Goal: Task Accomplishment & Management: Complete application form

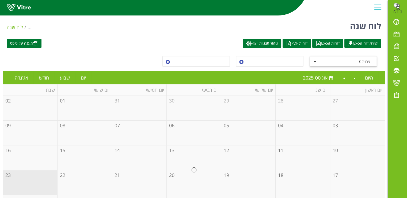
click at [341, 59] on span "-- פרוייקט --" at bounding box center [347, 62] width 57 height 10
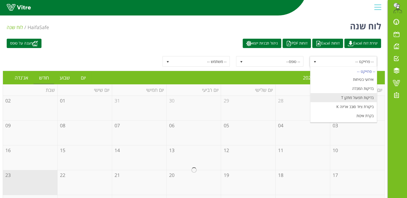
scroll to position [62, 0]
click at [357, 100] on li "מעבר הזמנה ומוצר" at bounding box center [343, 99] width 66 height 9
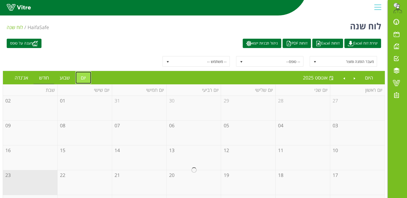
click at [83, 78] on link "יום" at bounding box center [83, 78] width 16 height 12
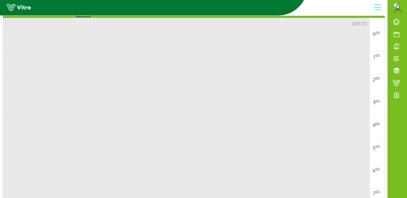
scroll to position [0, 0]
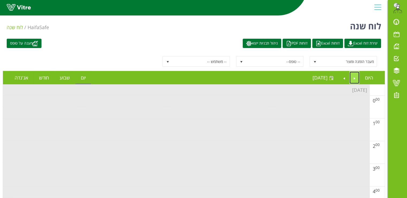
click at [354, 78] on link "Previous" at bounding box center [354, 78] width 10 height 12
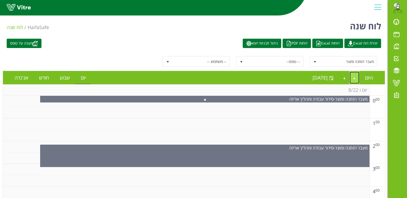
click at [354, 78] on link "Previous" at bounding box center [354, 78] width 10 height 12
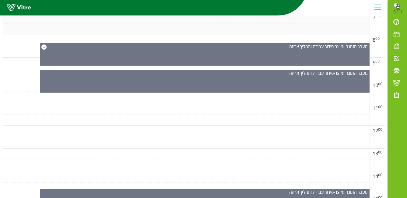
scroll to position [210, 0]
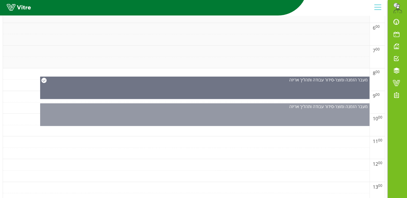
click at [198, 114] on div "מעבר הזמנה ומוצר - סידור עבודה ותהליך אריזה" at bounding box center [204, 114] width 329 height 23
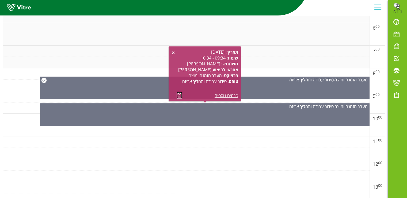
click at [178, 95] on link at bounding box center [180, 95] width 6 height 7
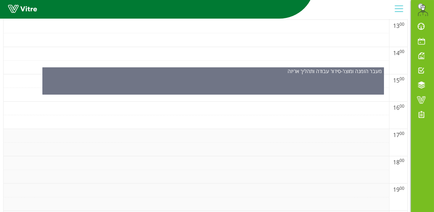
scroll to position [346, 0]
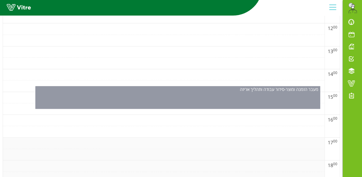
click at [163, 94] on div "מעבר הזמנה ומוצר - סידור עבודה ותהליך אריזה" at bounding box center [177, 97] width 285 height 23
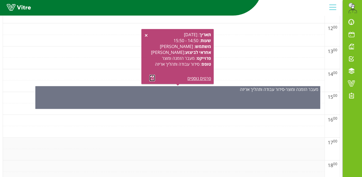
click at [151, 78] on link at bounding box center [152, 77] width 6 height 7
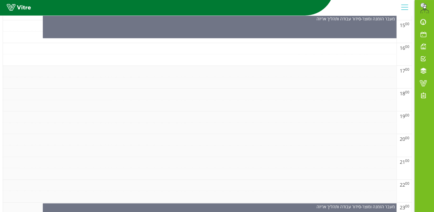
scroll to position [431, 0]
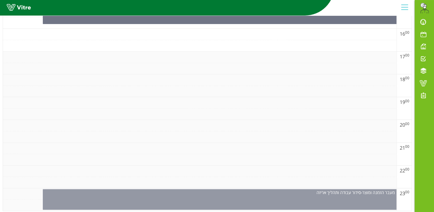
click at [261, 195] on div "מעבר הזמנה ומוצר - סידור עבודה ותהליך אריזה" at bounding box center [220, 199] width 354 height 21
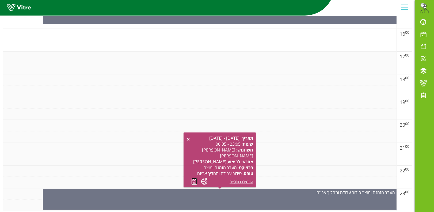
click at [194, 179] on link at bounding box center [194, 181] width 6 height 7
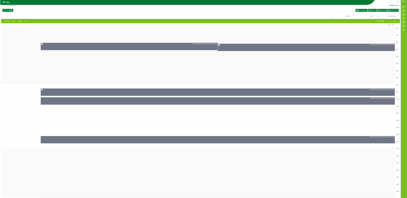
scroll to position [0, 0]
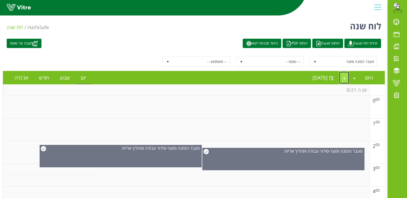
click at [344, 78] on link "Next" at bounding box center [344, 78] width 10 height 12
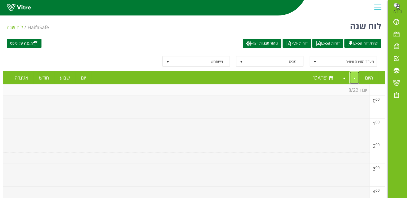
click at [353, 76] on link "Previous" at bounding box center [354, 78] width 10 height 12
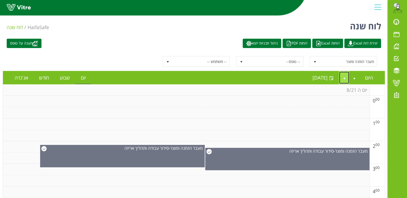
click at [343, 77] on link "Next" at bounding box center [344, 78] width 10 height 12
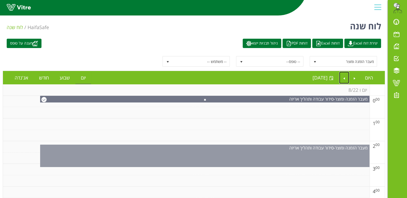
click at [202, 154] on div "מעבר הזמנה ומוצר - סידור עבודה ותהליך אריזה" at bounding box center [204, 156] width 329 height 22
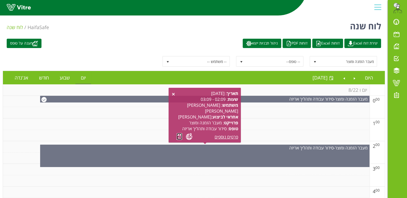
click at [179, 137] on link at bounding box center [180, 136] width 6 height 7
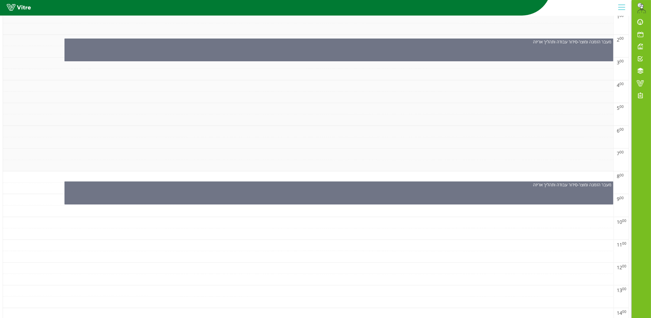
scroll to position [160, 0]
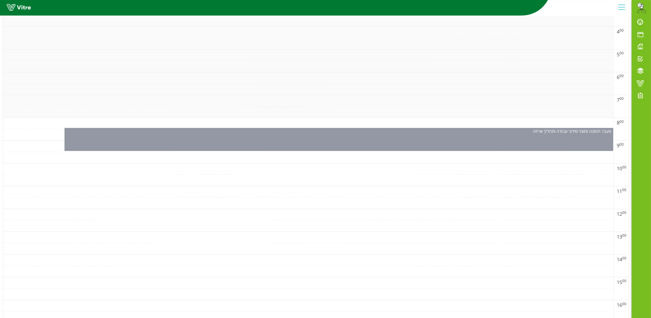
click at [366, 137] on div "מעבר הזמנה ומוצר - סידור עבודה ותהליך אריזה" at bounding box center [338, 139] width 549 height 23
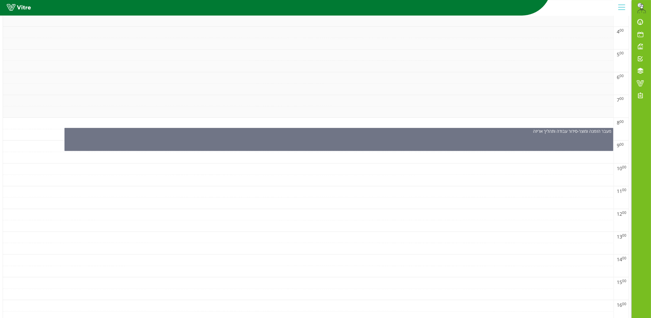
scroll to position [0, 0]
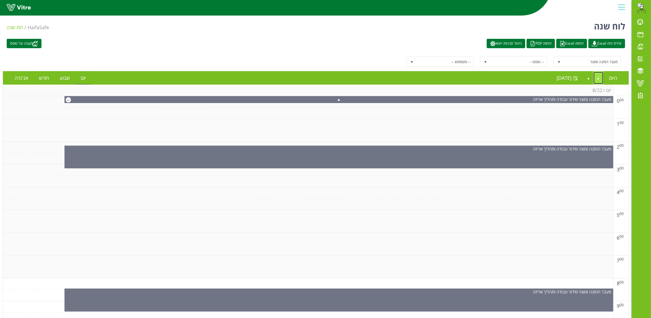
click at [407, 79] on link "Previous" at bounding box center [598, 78] width 10 height 12
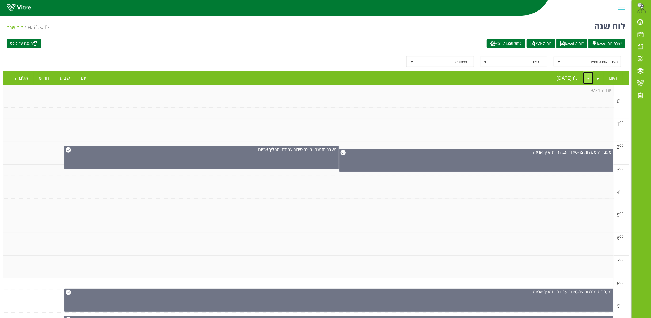
click at [407, 80] on link "Next" at bounding box center [588, 78] width 10 height 12
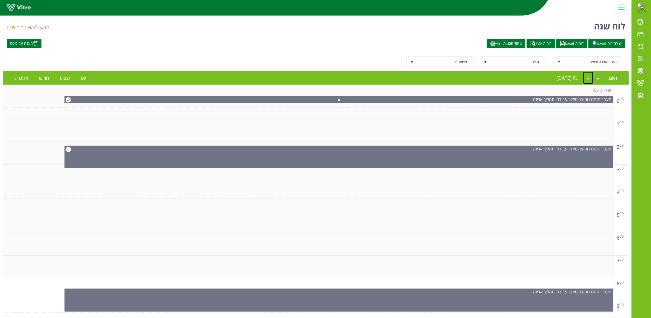
scroll to position [107, 0]
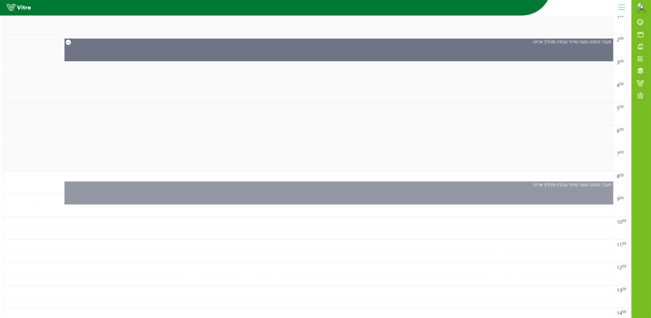
click at [339, 190] on div "מעבר הזמנה ומוצר - סידור עבודה ותהליך אריזה" at bounding box center [338, 192] width 549 height 23
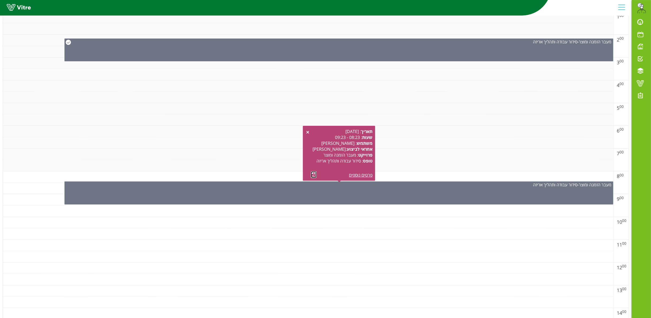
click at [314, 175] on link at bounding box center [314, 174] width 6 height 7
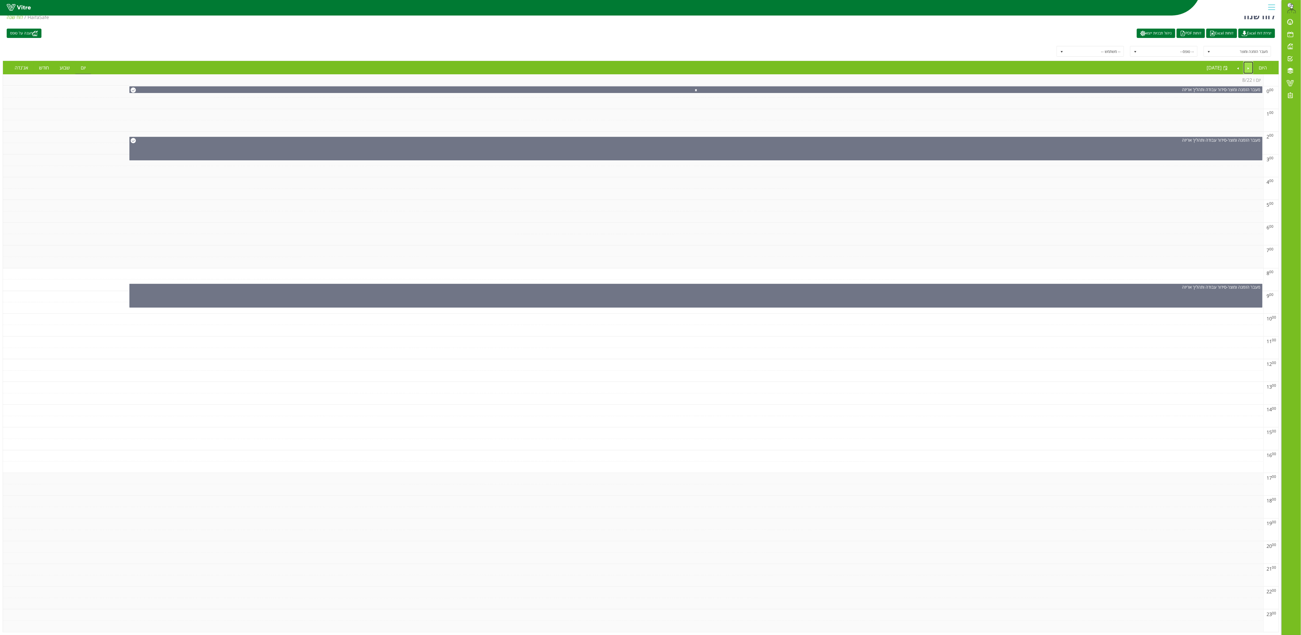
click at [407, 62] on link "Previous" at bounding box center [1249, 68] width 10 height 12
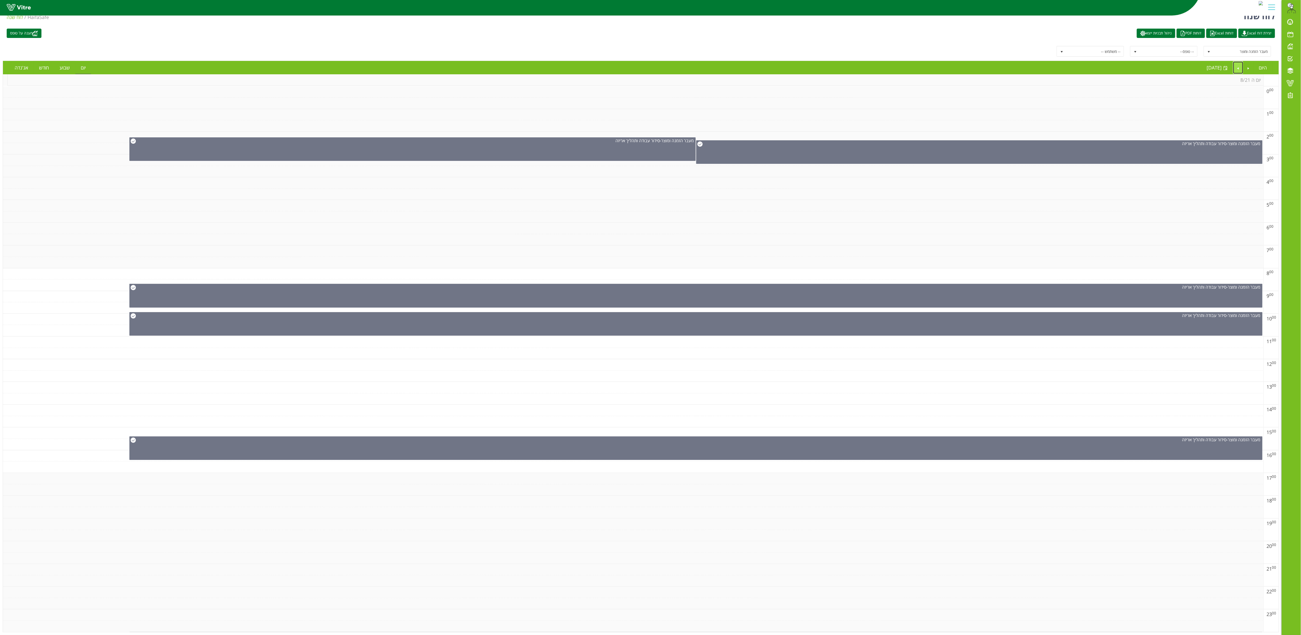
click at [407, 62] on link "Next" at bounding box center [1238, 68] width 10 height 12
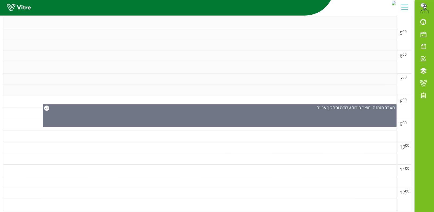
scroll to position [0, 0]
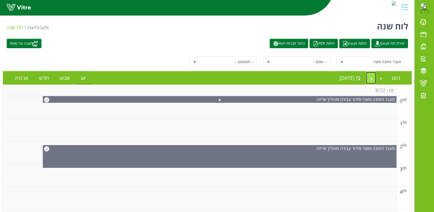
click at [370, 78] on link "Next" at bounding box center [371, 78] width 10 height 12
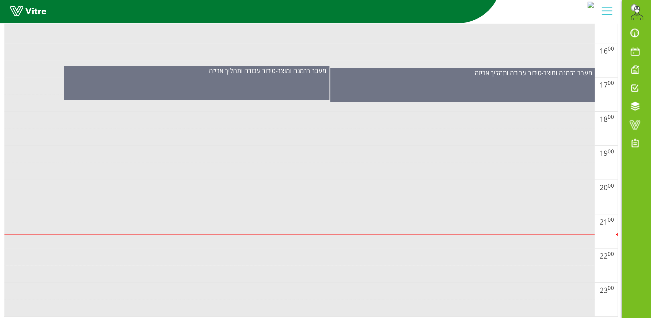
scroll to position [217, 0]
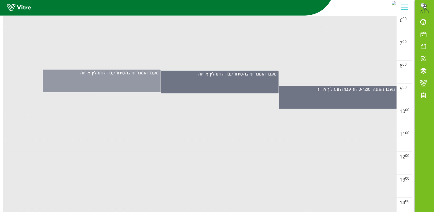
click at [133, 80] on div "מעבר הזמנה ומוצר - סידור עבודה ותהליך אריזה" at bounding box center [102, 81] width 118 height 23
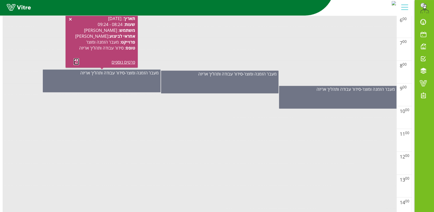
click at [74, 61] on link at bounding box center [77, 61] width 6 height 7
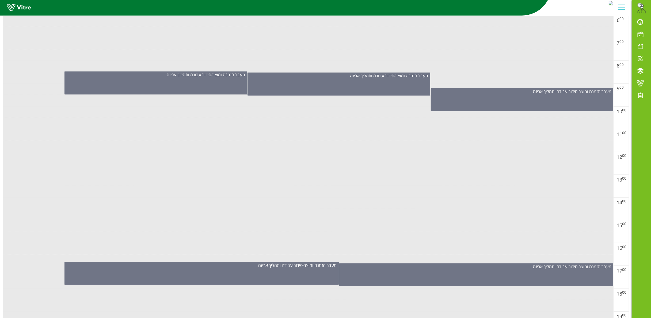
scroll to position [3, 0]
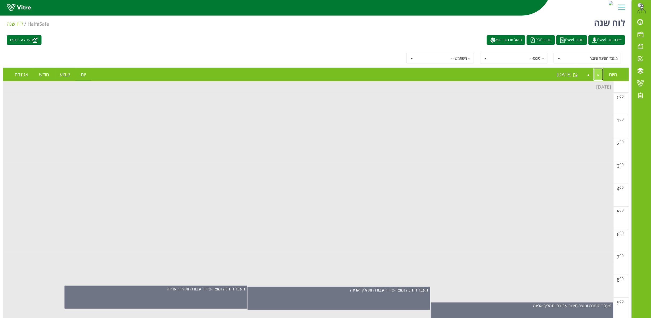
click at [407, 76] on link "Previous" at bounding box center [598, 74] width 10 height 12
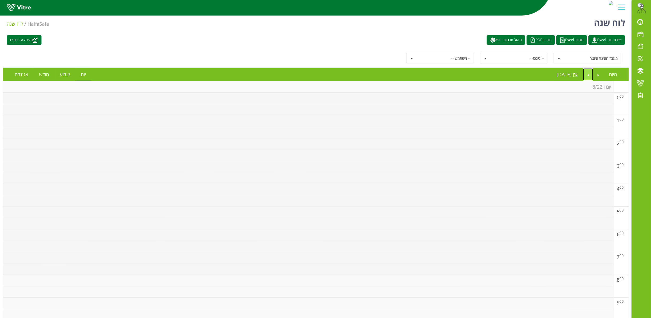
click at [407, 74] on link "Next" at bounding box center [588, 74] width 10 height 12
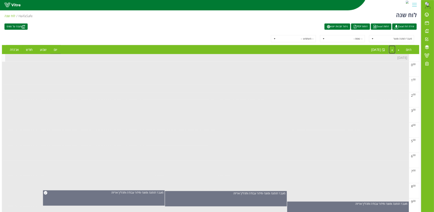
scroll to position [217, 0]
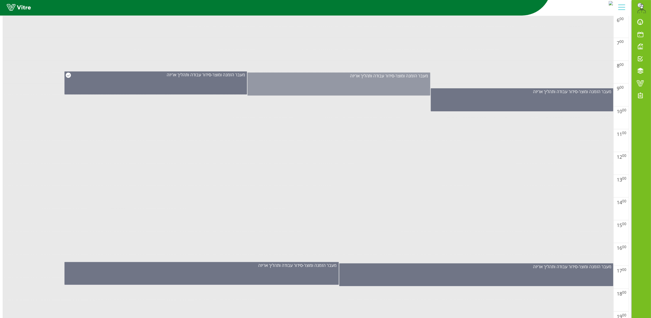
click at [358, 83] on div "מעבר הזמנה ומוצר - סידור עבודה ותהליך אריזה" at bounding box center [338, 83] width 182 height 23
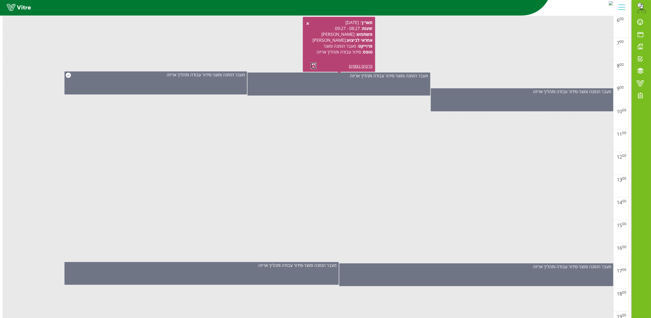
click at [314, 66] on link at bounding box center [314, 65] width 6 height 7
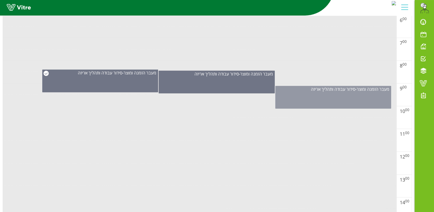
click at [341, 98] on div "מעבר הזמנה ומוצר - סידור עבודה ותהליך אריזה" at bounding box center [333, 97] width 116 height 23
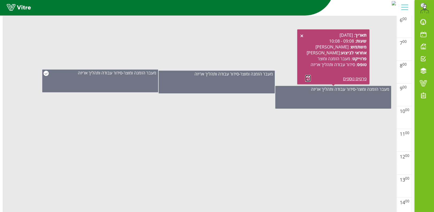
click at [308, 77] on link at bounding box center [308, 78] width 6 height 7
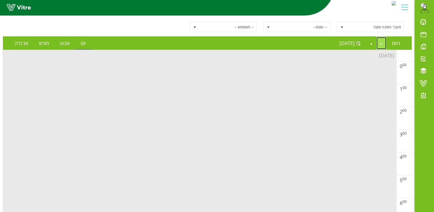
click at [380, 45] on link "Previous" at bounding box center [381, 43] width 10 height 12
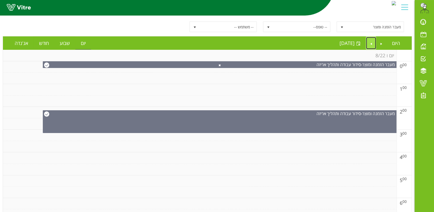
click at [373, 43] on link "Next" at bounding box center [371, 43] width 10 height 12
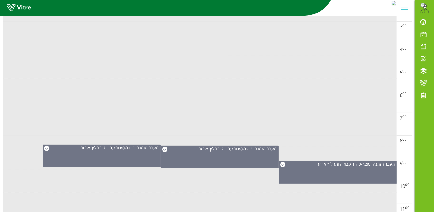
scroll to position [178, 0]
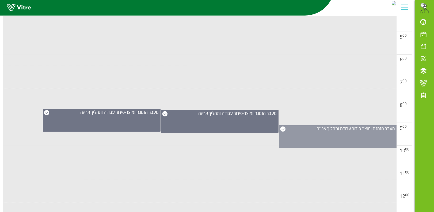
click at [323, 134] on div "מעבר הזמנה ומוצר - סידור עבודה ותהליך אריזה" at bounding box center [338, 136] width 118 height 23
click at [348, 138] on div "מעבר הזמנה ומוצר - סידור עבודה ותהליך אריזה" at bounding box center [338, 136] width 118 height 23
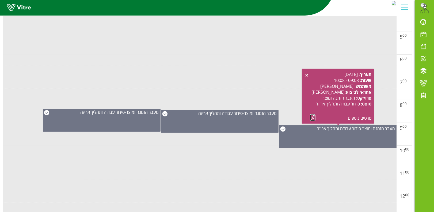
click at [312, 117] on link at bounding box center [313, 117] width 6 height 7
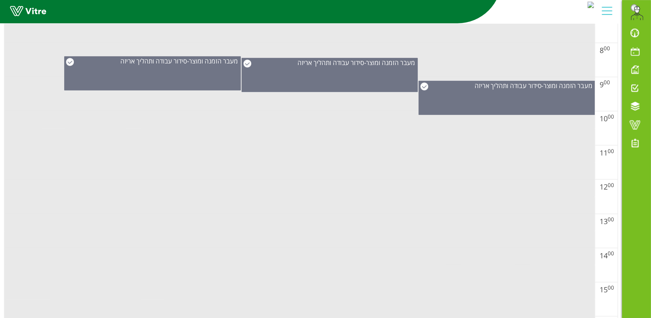
scroll to position [321, 0]
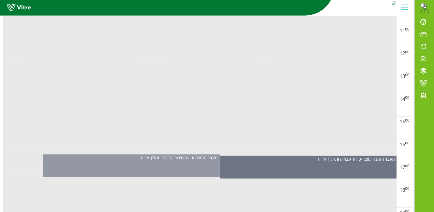
click at [188, 172] on div "מעבר הזמנה ומוצר - סידור עבודה ותהליך אריזה" at bounding box center [131, 165] width 177 height 23
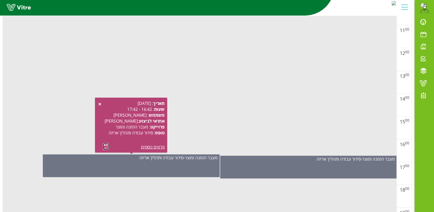
click at [104, 145] on link at bounding box center [106, 146] width 6 height 7
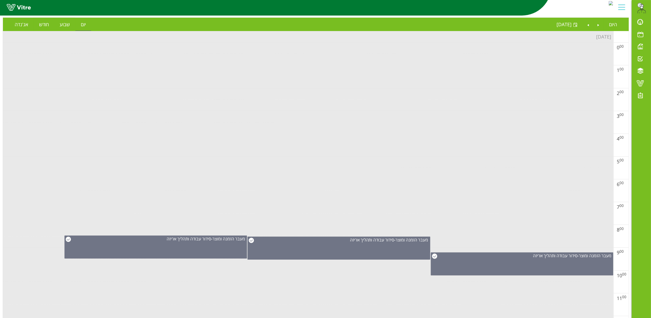
scroll to position [0, 0]
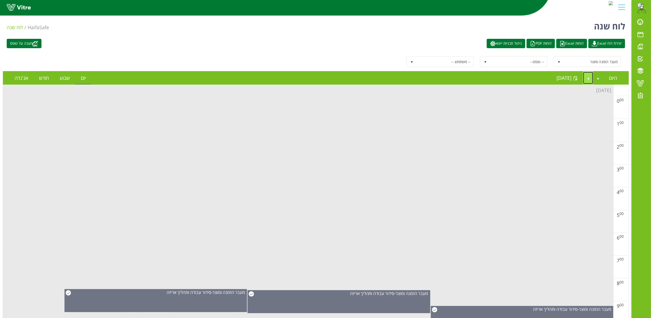
click at [407, 77] on link "Next" at bounding box center [588, 78] width 10 height 12
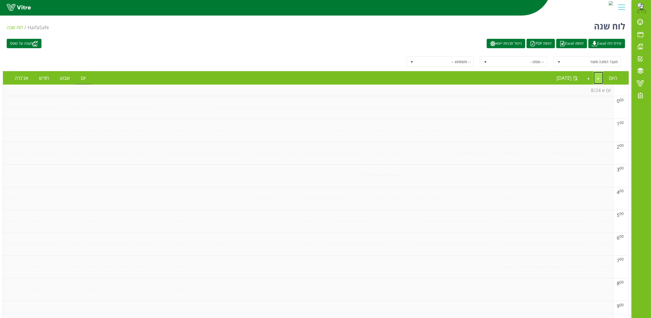
click at [407, 77] on link "Previous" at bounding box center [598, 78] width 10 height 12
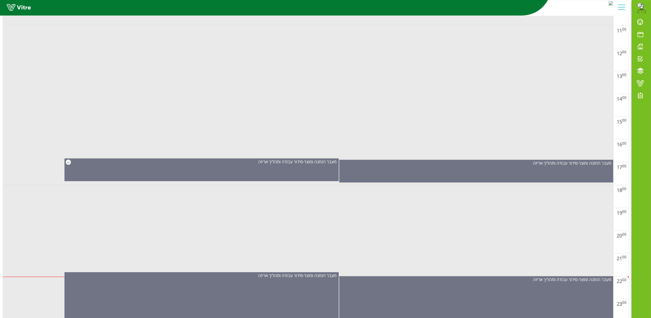
scroll to position [333, 0]
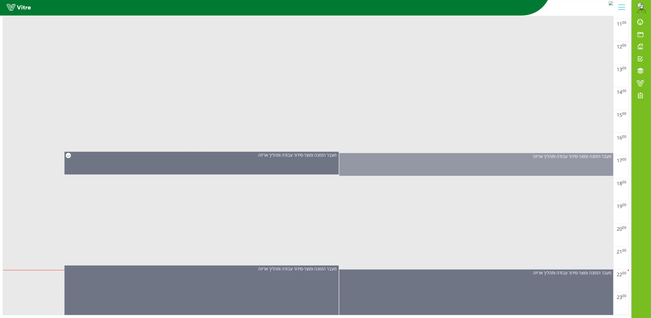
click at [407, 159] on div "מעבר הזמנה ומוצר - סידור עבודה ותהליך אריזה" at bounding box center [476, 164] width 274 height 23
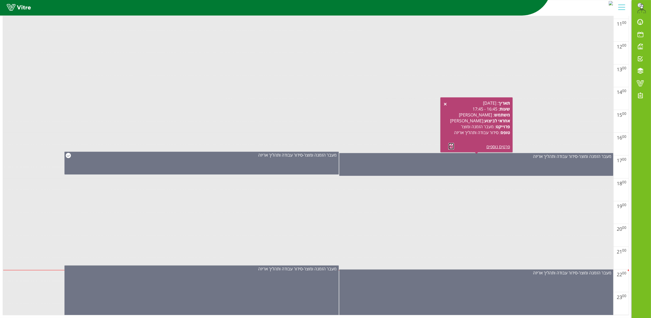
click at [407, 143] on link at bounding box center [451, 146] width 6 height 7
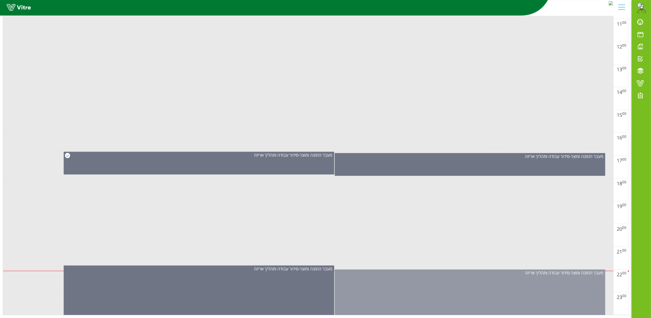
click at [407, 198] on div "מעבר הזמנה ומוצר - סידור עבודה ותהליך אריזה" at bounding box center [470, 294] width 270 height 50
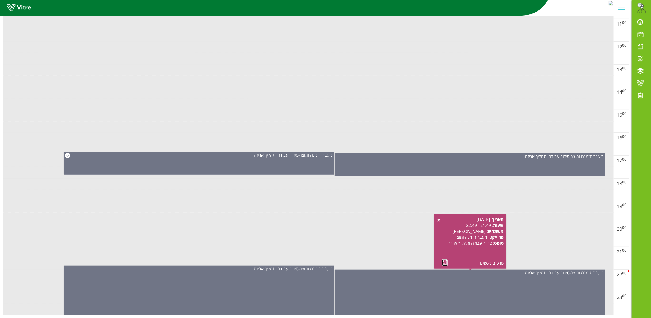
click at [407, 198] on link at bounding box center [445, 262] width 6 height 7
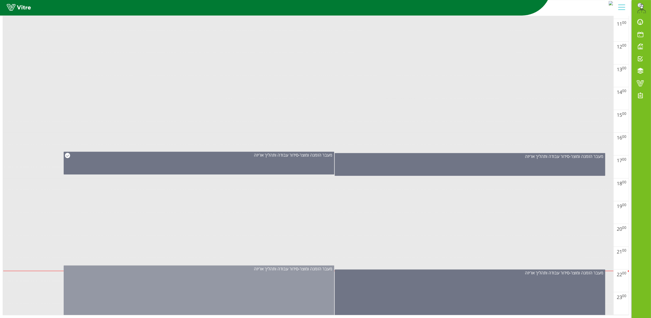
click at [232, 198] on div "מעבר הזמנה ומוצר - סידור עבודה ותהליך אריזה" at bounding box center [199, 291] width 270 height 53
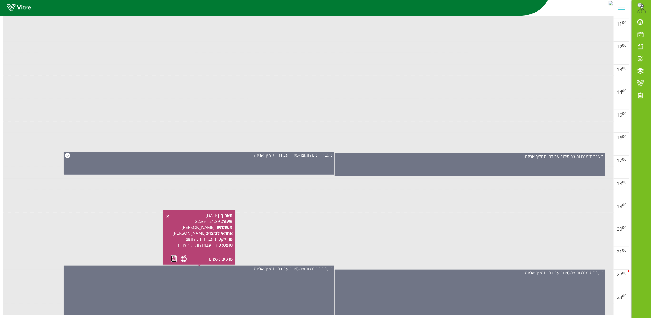
click at [172, 198] on link at bounding box center [174, 258] width 6 height 7
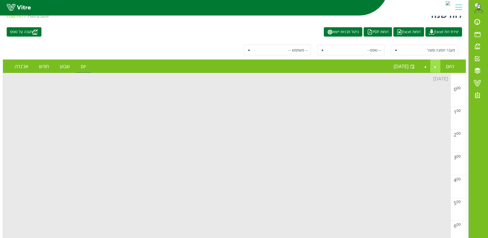
scroll to position [0, 0]
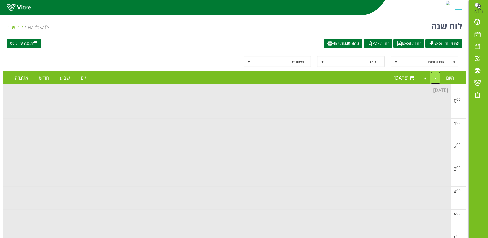
click at [407, 82] on link "Previous" at bounding box center [436, 78] width 10 height 12
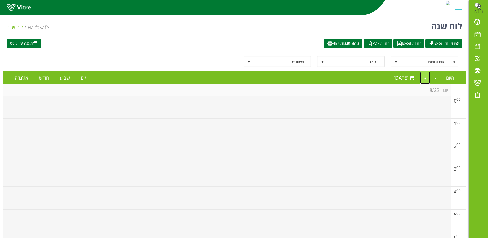
click at [407, 81] on link "Next" at bounding box center [425, 78] width 10 height 12
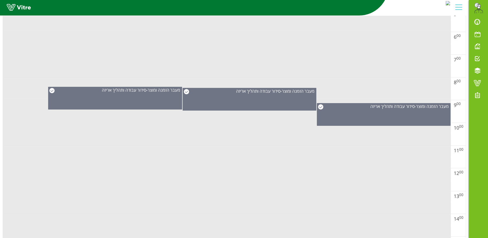
scroll to position [407, 0]
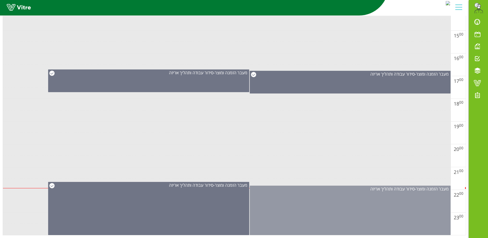
click at [327, 198] on div "מעבר הזמנה ומוצר - סידור עבודה ותהליך אריזה" at bounding box center [350, 210] width 201 height 49
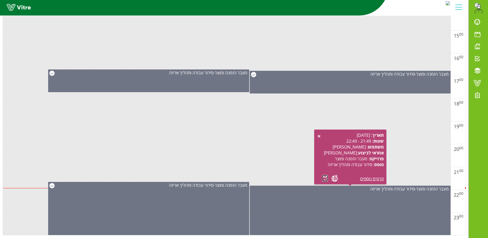
click at [324, 179] on link at bounding box center [325, 178] width 6 height 7
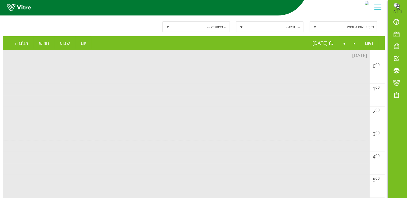
scroll to position [0, 0]
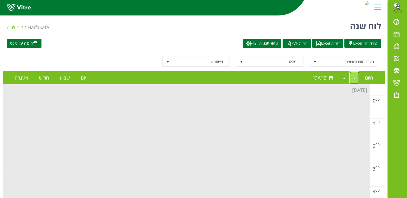
click at [355, 78] on link "Previous" at bounding box center [354, 78] width 10 height 12
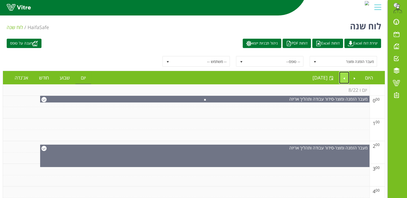
click at [344, 78] on link "Next" at bounding box center [344, 78] width 10 height 12
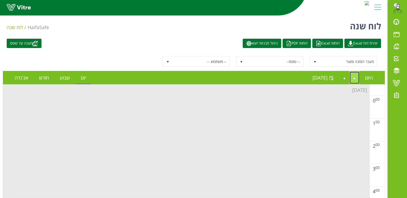
click at [353, 79] on link "Previous" at bounding box center [354, 78] width 10 height 12
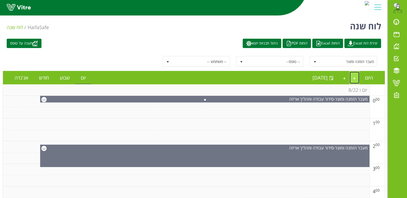
click at [352, 75] on link "Previous" at bounding box center [354, 78] width 10 height 12
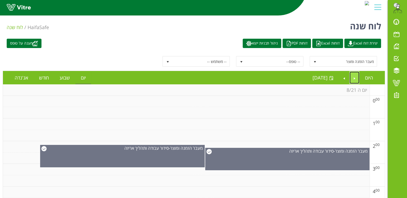
click at [352, 77] on link "Previous" at bounding box center [354, 78] width 10 height 12
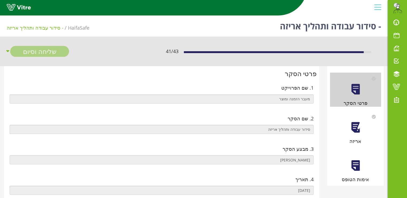
click at [359, 129] on div at bounding box center [355, 128] width 12 height 12
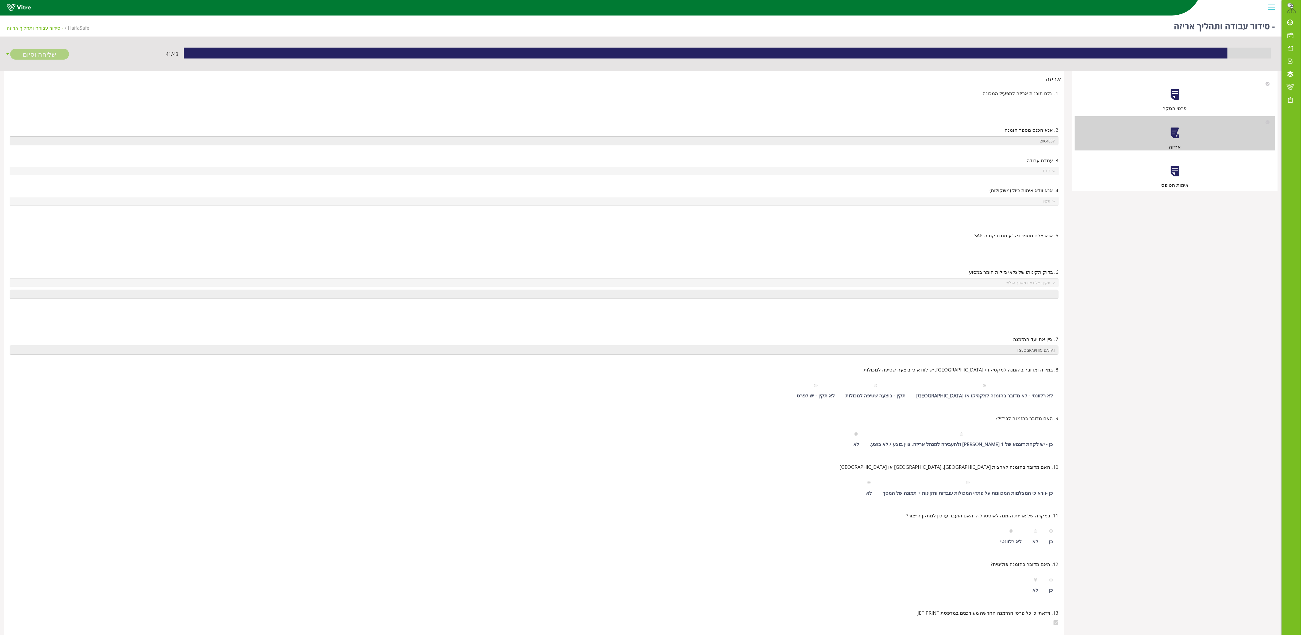
click at [412, 168] on div "אימות הטופס" at bounding box center [1175, 172] width 200 height 34
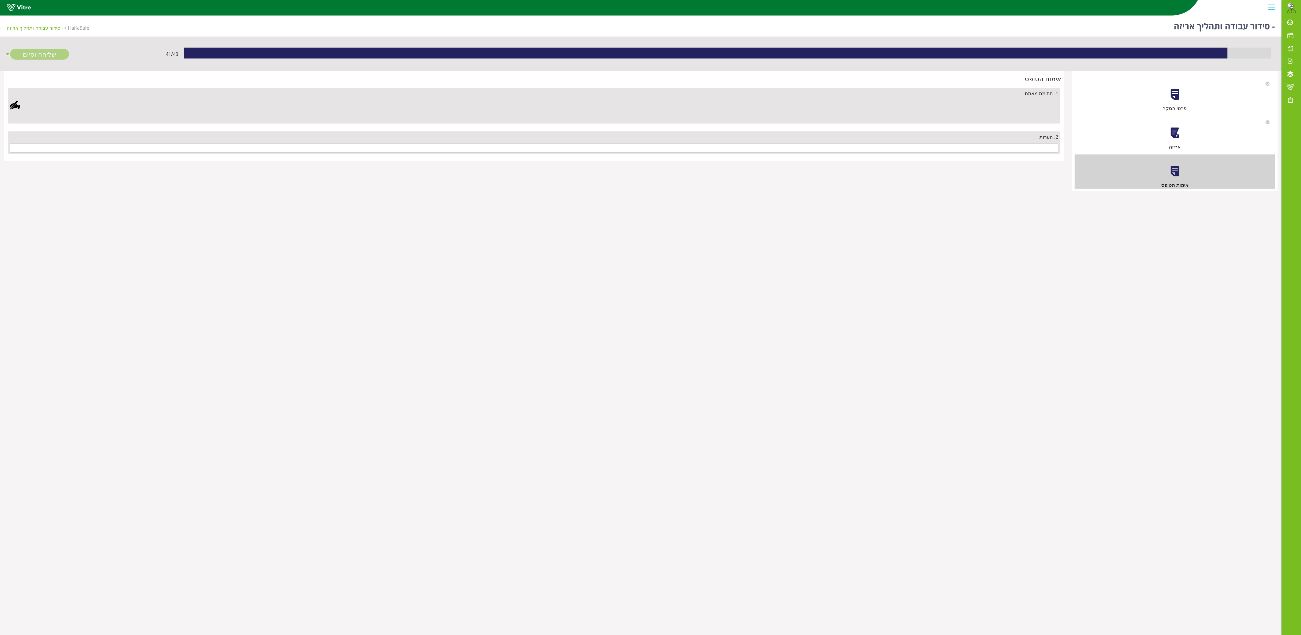
click at [412, 144] on div "2. הערות" at bounding box center [534, 143] width 1052 height 22
click at [412, 152] on input "text" at bounding box center [534, 148] width 1049 height 9
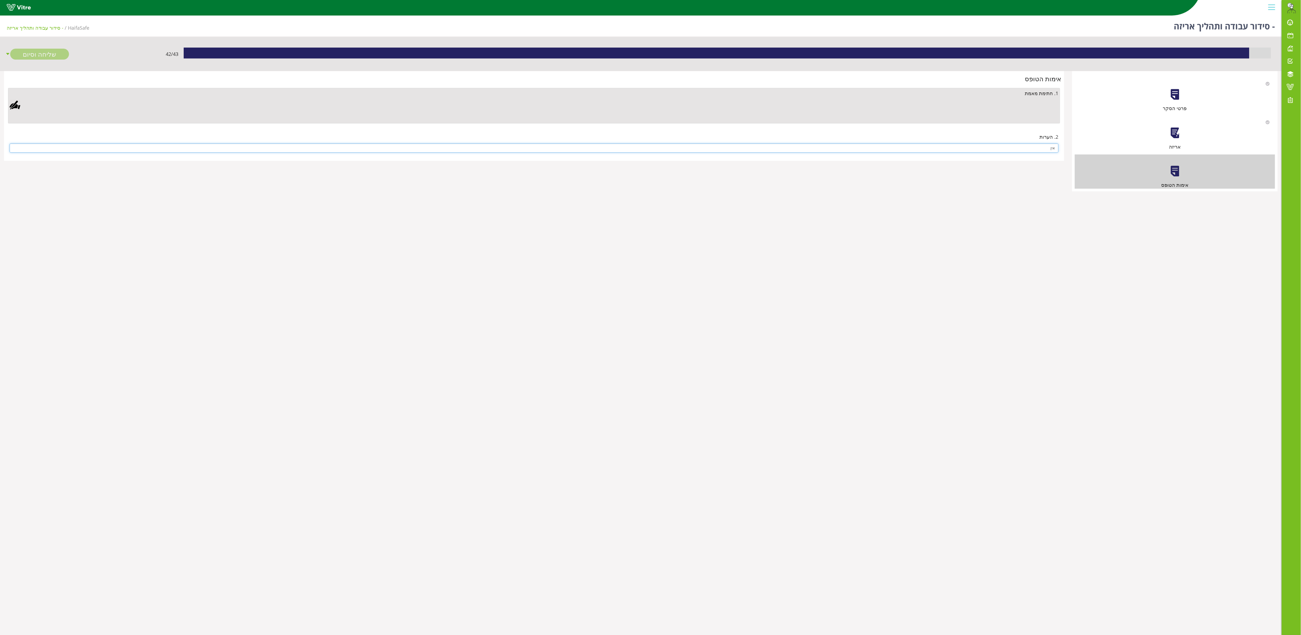
type input "אין"
click at [10, 105] on div at bounding box center [15, 105] width 11 height 11
click at [412, 198] on aside "Clear Save Cancel" at bounding box center [650, 317] width 1301 height 635
click at [370, 198] on link "Save" at bounding box center [361, 270] width 15 height 9
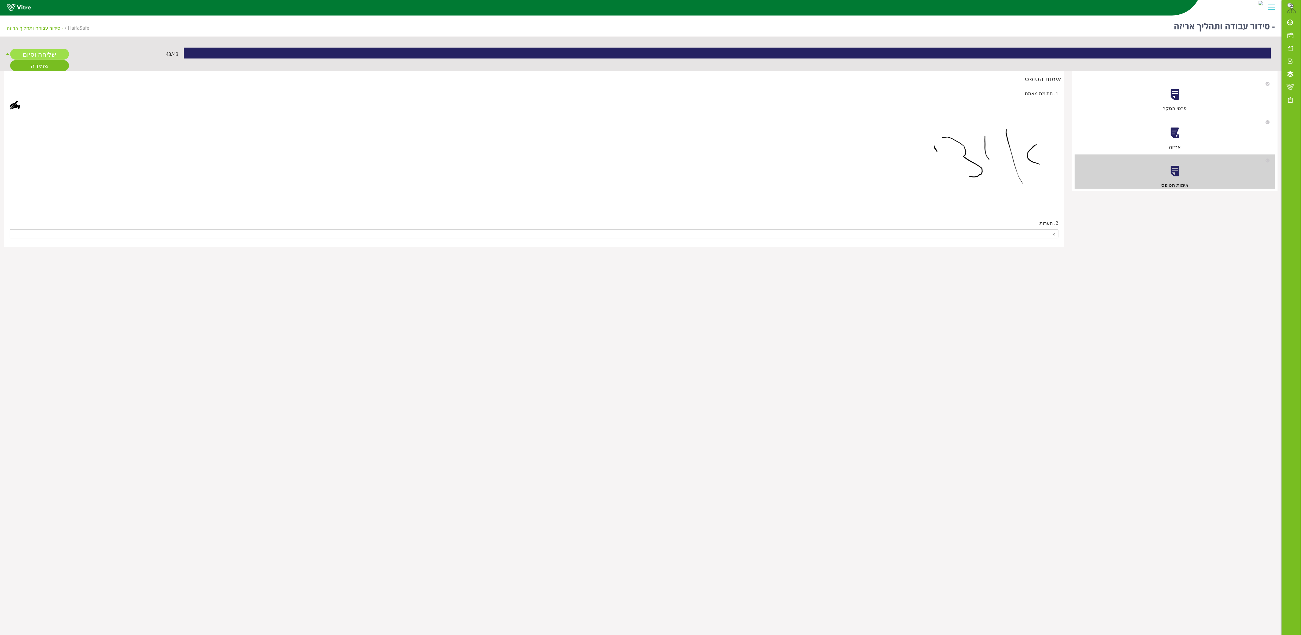
click at [50, 50] on link "שליחה וסיום" at bounding box center [39, 54] width 59 height 11
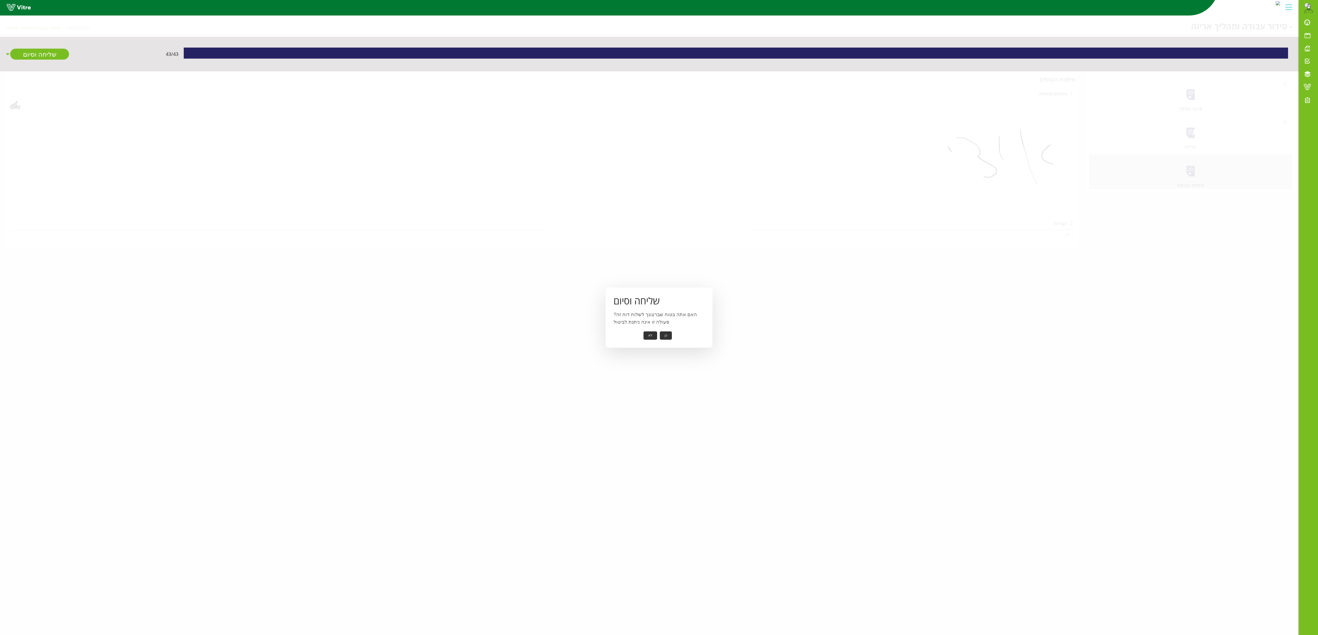
click at [412, 198] on button "כן" at bounding box center [666, 336] width 12 height 8
click at [412, 198] on div "שליחה וסיום הדוח נשלח בהצלחה אישור" at bounding box center [658, 318] width 107 height 53
click at [412, 198] on button "אישור" at bounding box center [658, 332] width 18 height 8
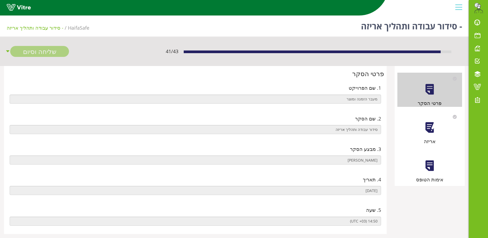
click at [361, 130] on div at bounding box center [430, 128] width 12 height 12
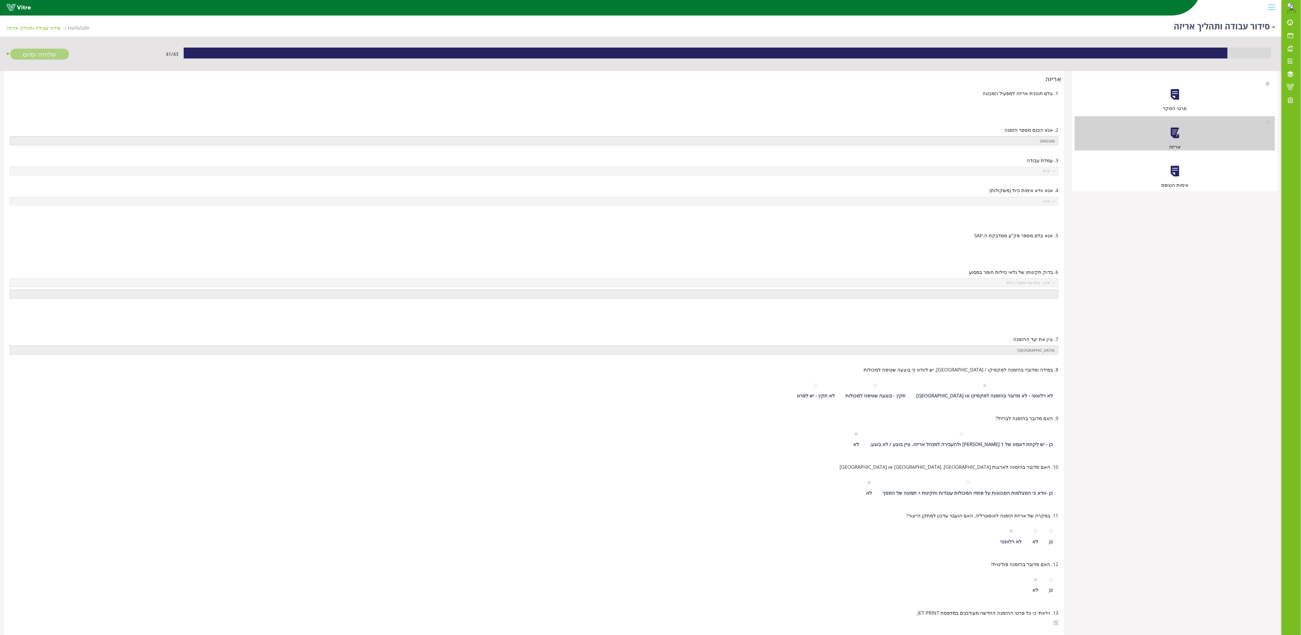
click at [361, 170] on div at bounding box center [1175, 171] width 12 height 12
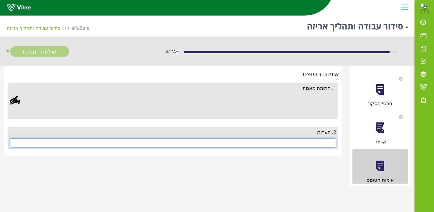
click at [233, 143] on input "text" at bounding box center [173, 142] width 326 height 9
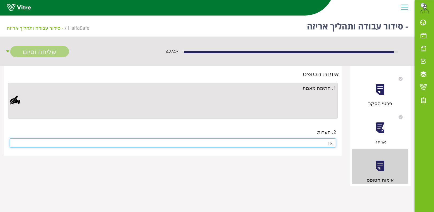
type input "אין"
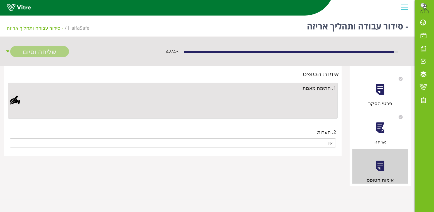
click at [12, 98] on div at bounding box center [15, 100] width 11 height 11
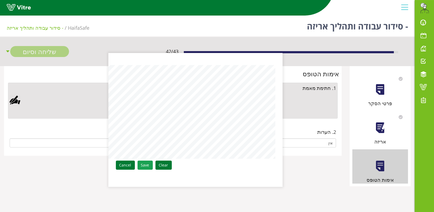
click at [144, 166] on link "Save" at bounding box center [144, 164] width 15 height 9
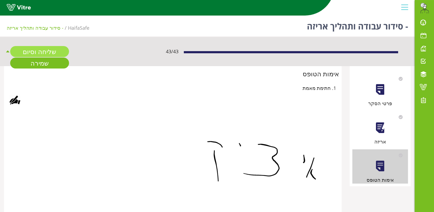
click at [51, 49] on link "שליחה וסיום" at bounding box center [39, 51] width 59 height 11
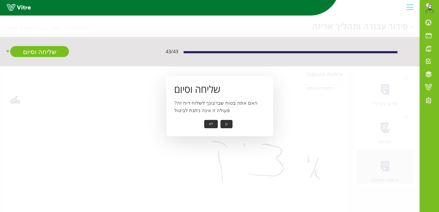
click at [225, 121] on button "כן" at bounding box center [227, 124] width 12 height 8
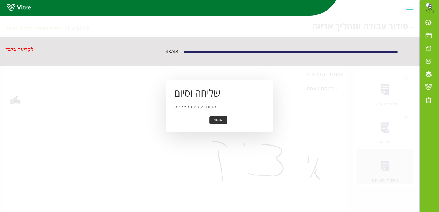
click at [219, 120] on button "אישור" at bounding box center [219, 120] width 18 height 8
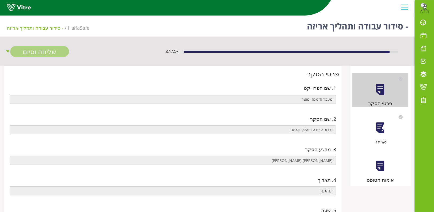
click at [379, 136] on div "אריזה" at bounding box center [380, 128] width 56 height 34
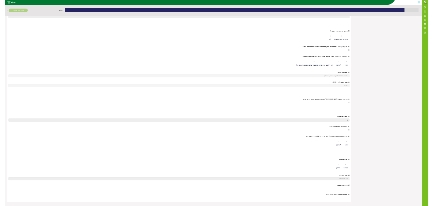
scroll to position [4177, 0]
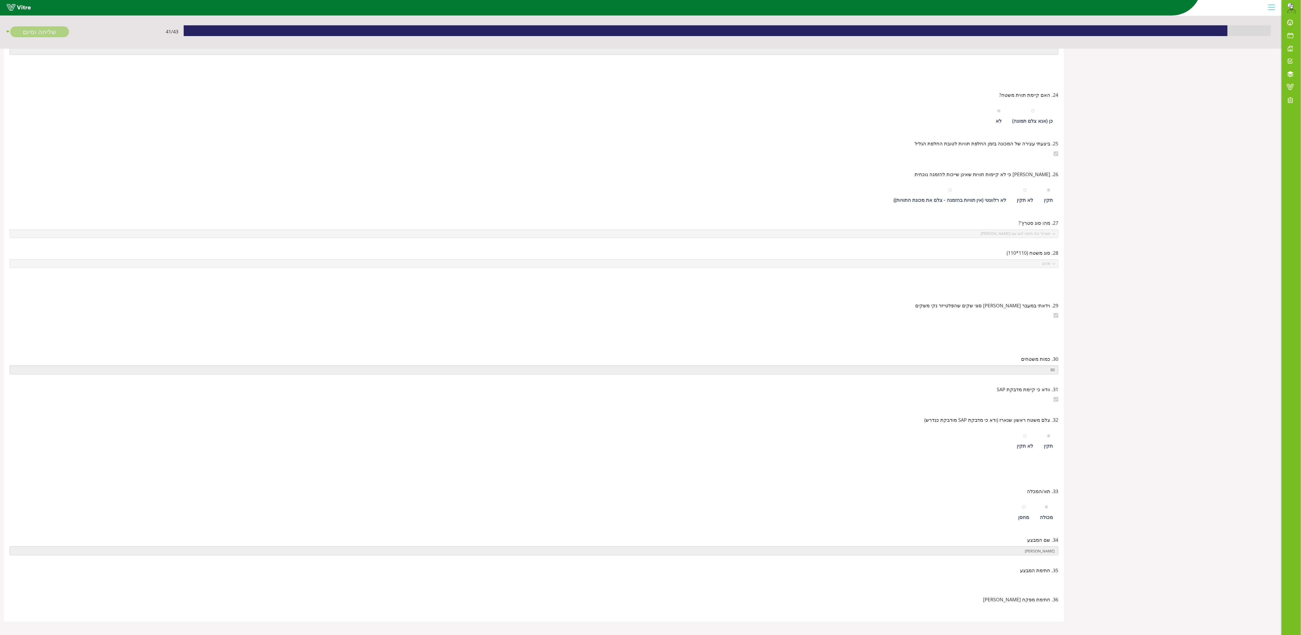
scroll to position [0, 0]
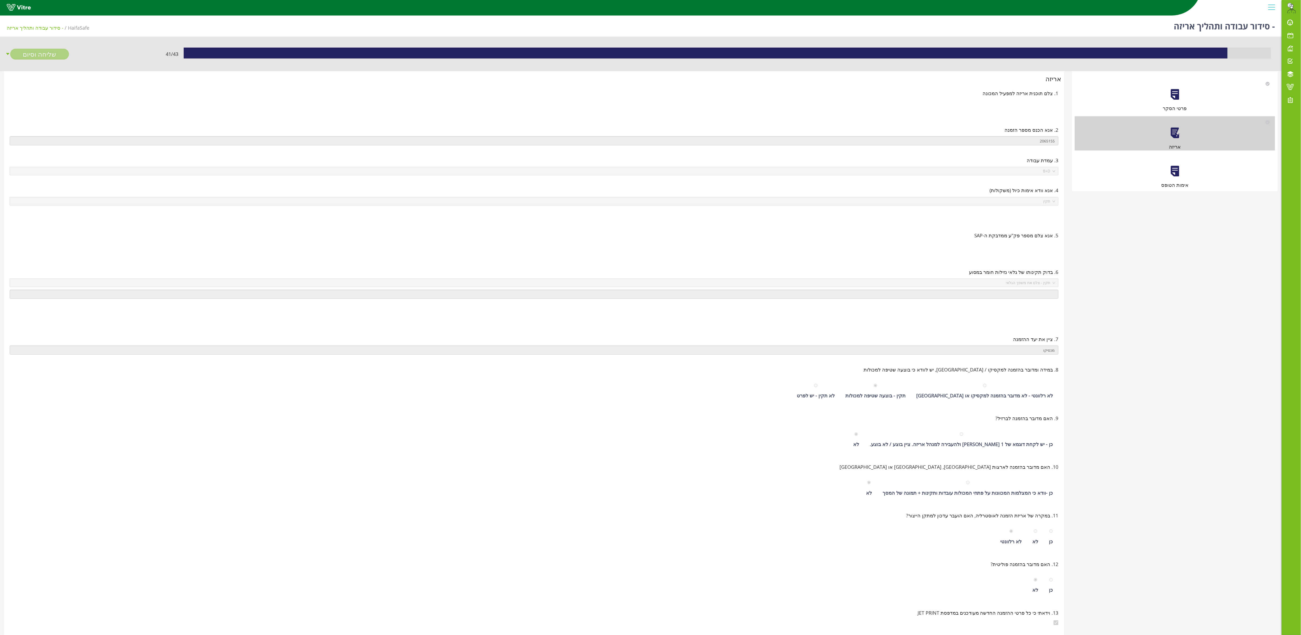
click at [434, 173] on div at bounding box center [1175, 171] width 12 height 12
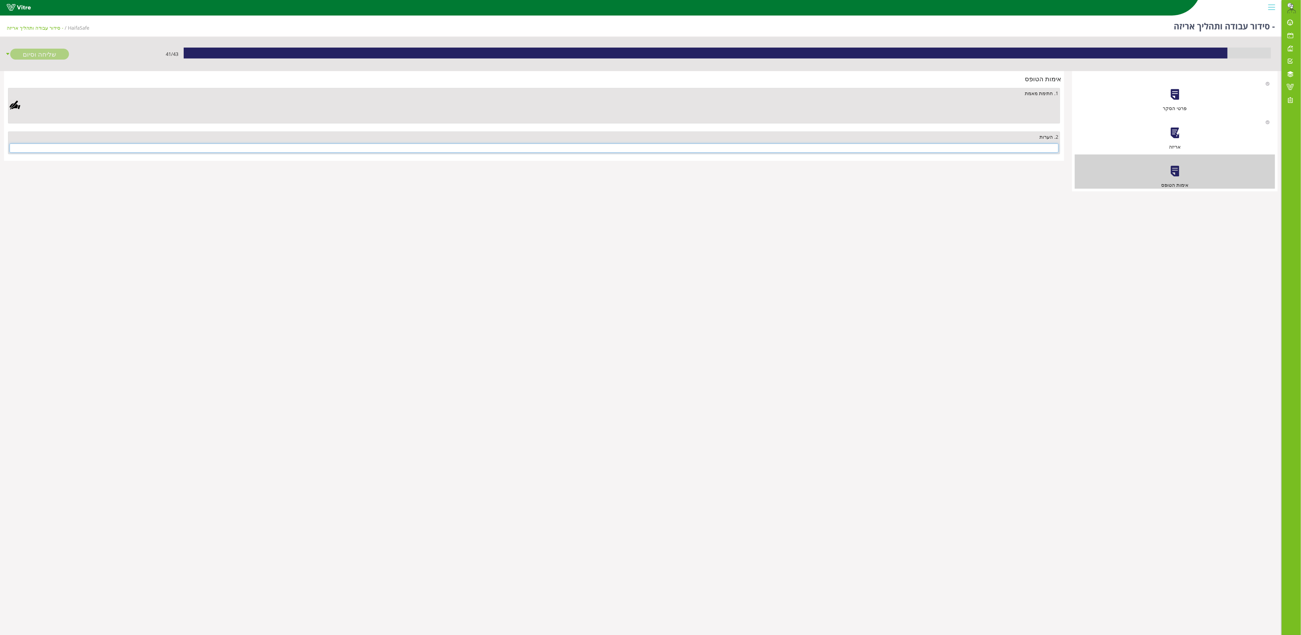
click at [434, 149] on input "text" at bounding box center [534, 148] width 1049 height 9
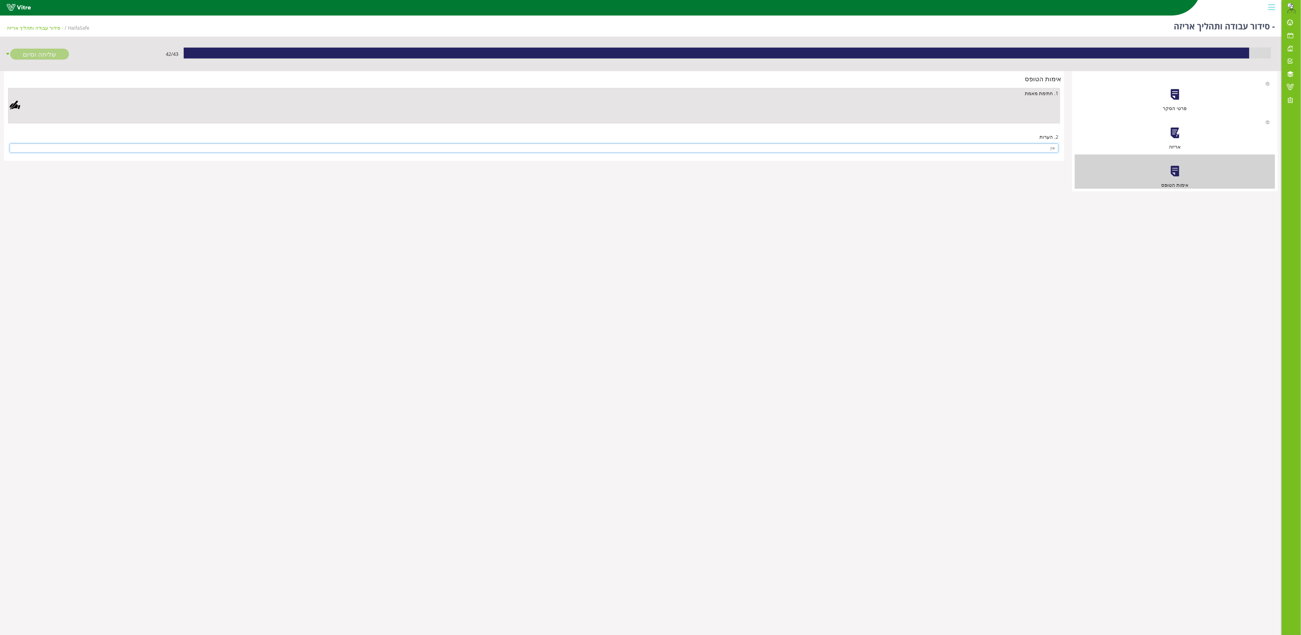
type input "אין"
click at [11, 109] on div at bounding box center [15, 105] width 11 height 11
click at [434, 212] on div "Clear Save Cancel" at bounding box center [412, 226] width 174 height 134
click at [370, 212] on link "Save" at bounding box center [361, 270] width 15 height 9
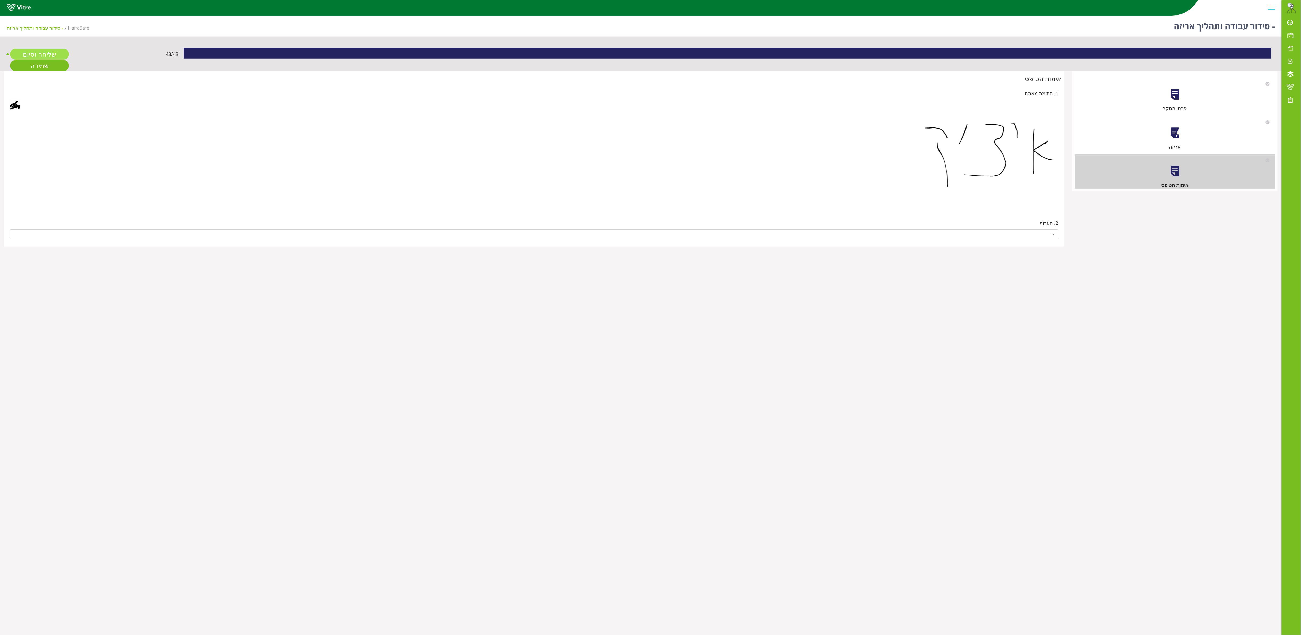
click at [48, 53] on link "שליחה וסיום" at bounding box center [39, 54] width 59 height 11
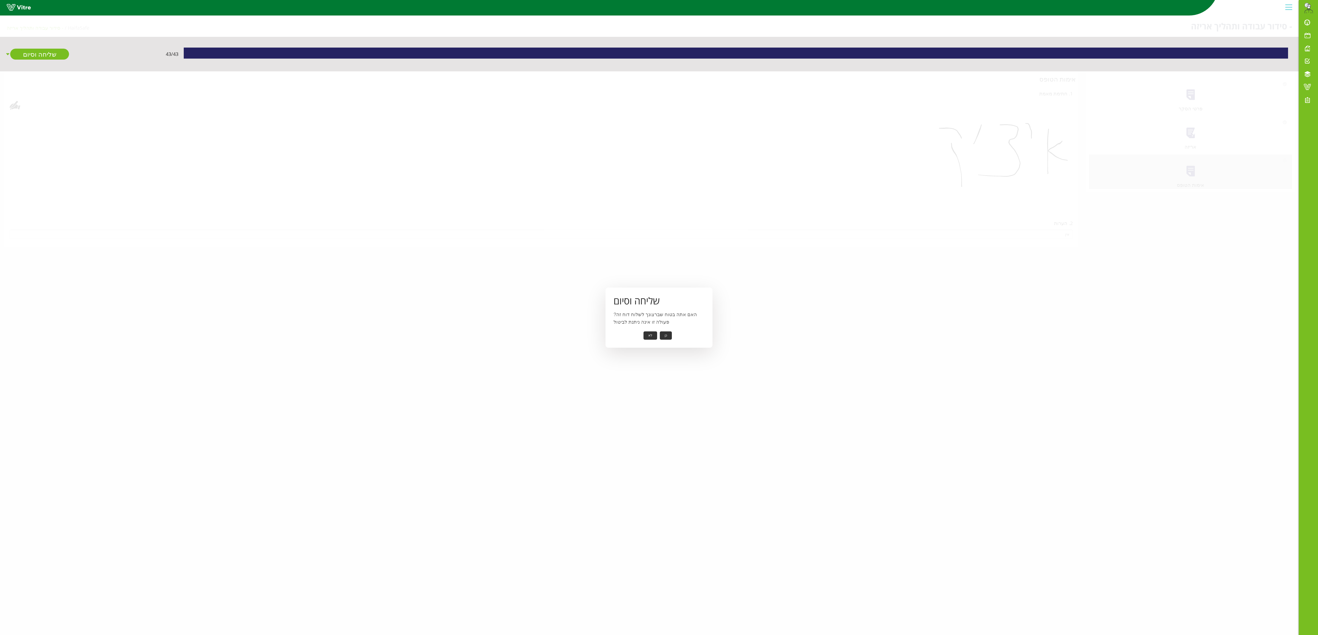
click at [434, 212] on button "כן" at bounding box center [666, 336] width 12 height 8
click at [434, 212] on div "שליחה וסיום הדוח נשלח בהצלחה אישור" at bounding box center [658, 318] width 107 height 53
click at [434, 212] on button "אישור" at bounding box center [658, 332] width 18 height 8
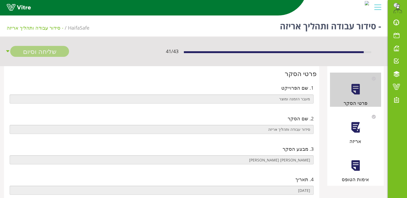
click at [354, 130] on div at bounding box center [355, 128] width 12 height 12
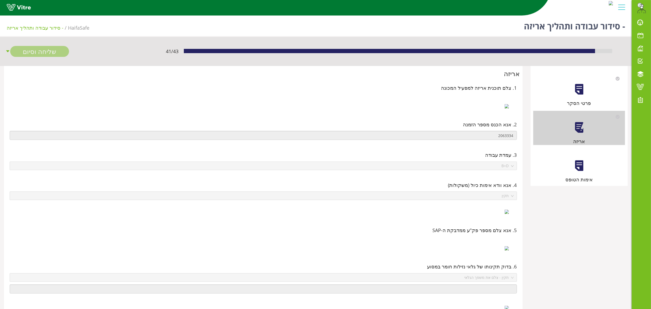
click at [407, 163] on div at bounding box center [579, 166] width 12 height 12
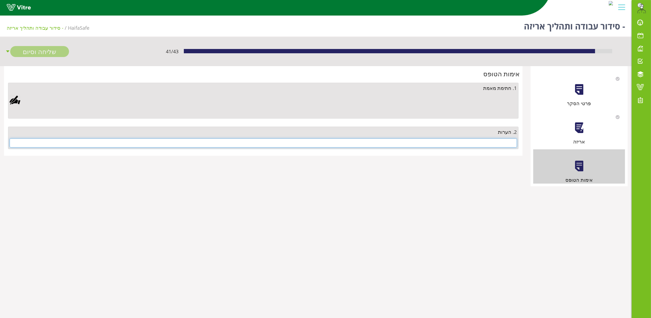
click at [407, 147] on input "text" at bounding box center [263, 142] width 507 height 9
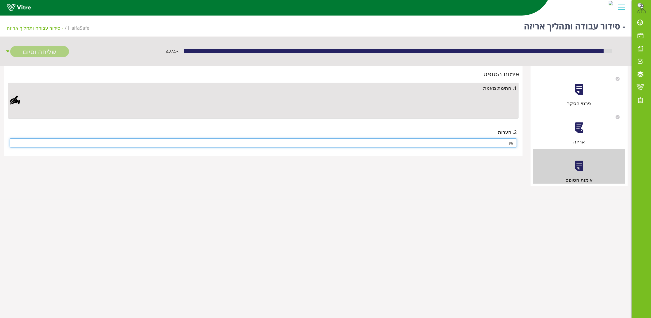
type input "אין"
click at [13, 99] on div at bounding box center [15, 100] width 11 height 11
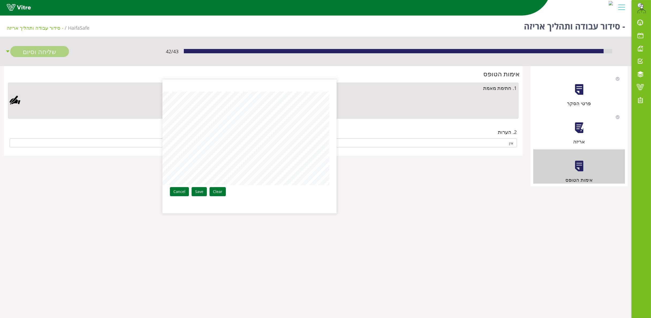
click at [330, 143] on div "Clear Save Cancel" at bounding box center [250, 146] width 174 height 134
click at [197, 190] on link "Save" at bounding box center [198, 191] width 15 height 9
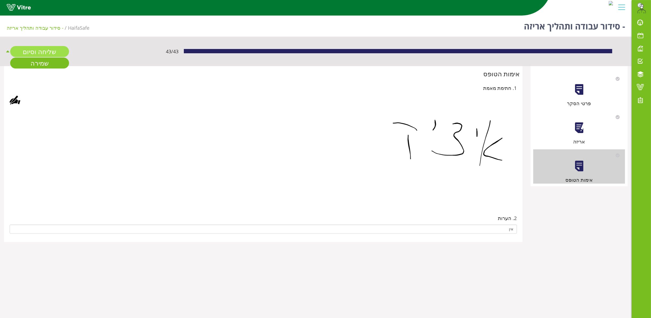
click at [44, 52] on link "שליחה וסיום" at bounding box center [39, 51] width 59 height 11
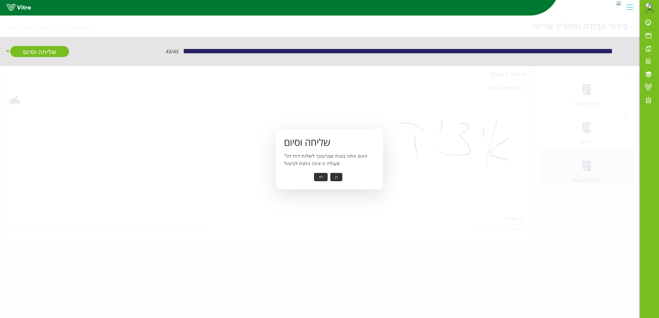
click at [336, 176] on button "כן" at bounding box center [336, 177] width 12 height 8
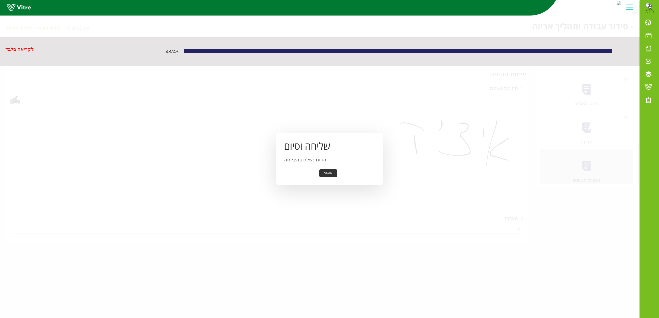
click at [326, 172] on button "אישור" at bounding box center [328, 173] width 18 height 8
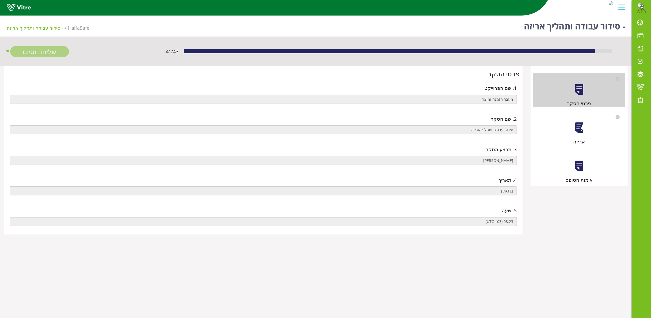
click at [584, 132] on div at bounding box center [579, 128] width 12 height 12
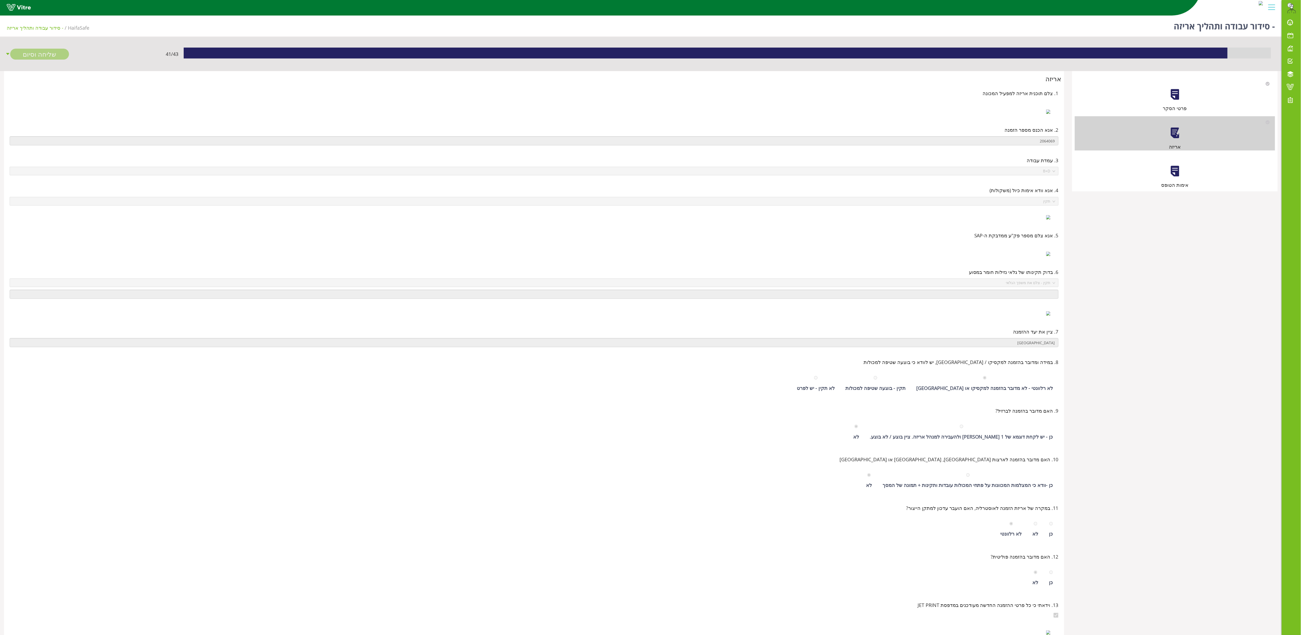
click at [650, 156] on div "אימות הטופס" at bounding box center [1175, 172] width 200 height 34
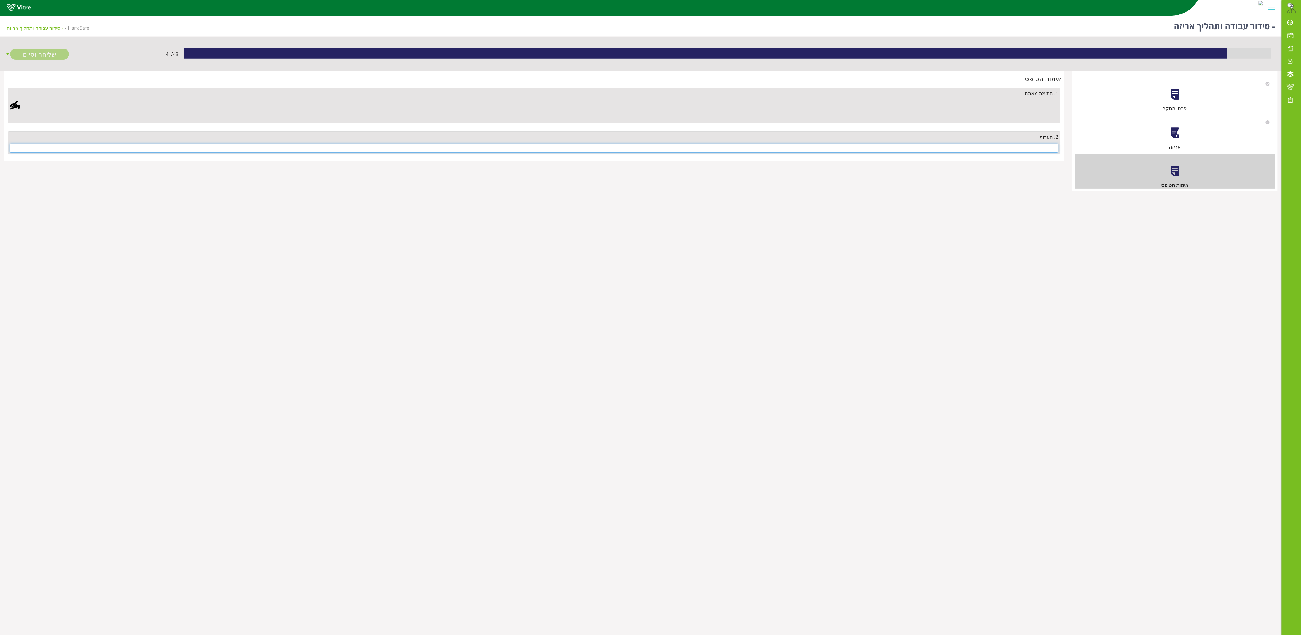
click at [650, 146] on input "text" at bounding box center [534, 148] width 1049 height 9
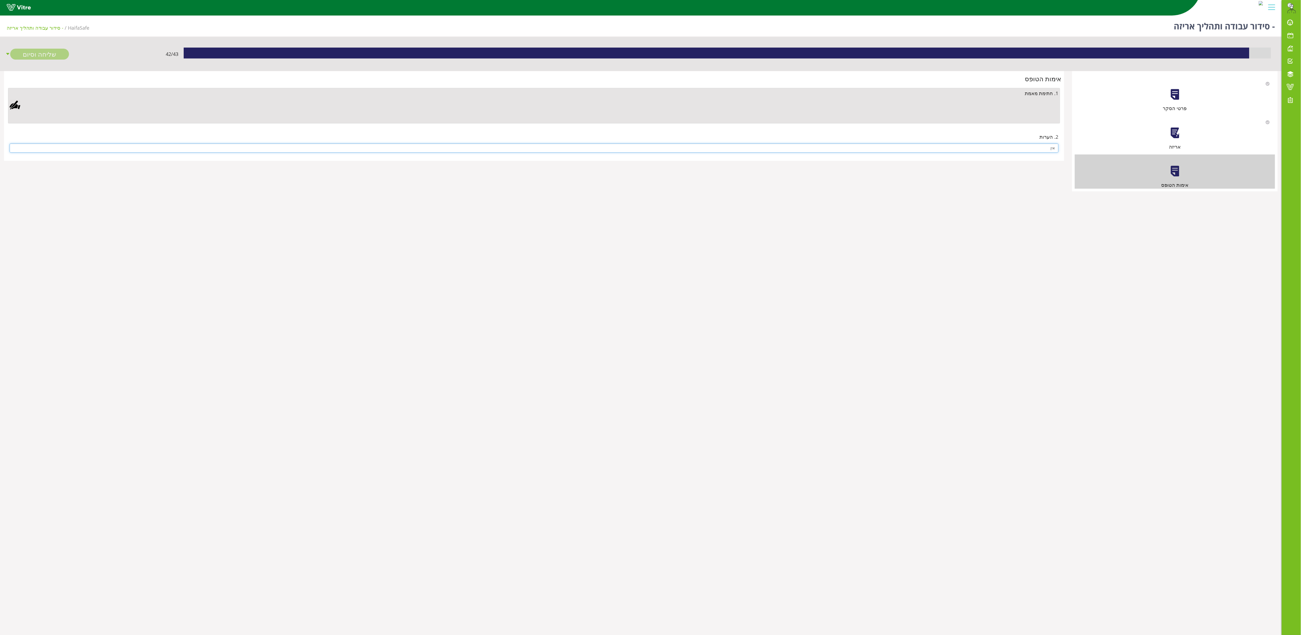
type input "אין"
click at [17, 102] on div at bounding box center [15, 105] width 11 height 11
click at [443, 229] on aside "Clear Save Cancel" at bounding box center [650, 317] width 1301 height 635
click at [370, 271] on link "Save" at bounding box center [361, 270] width 15 height 9
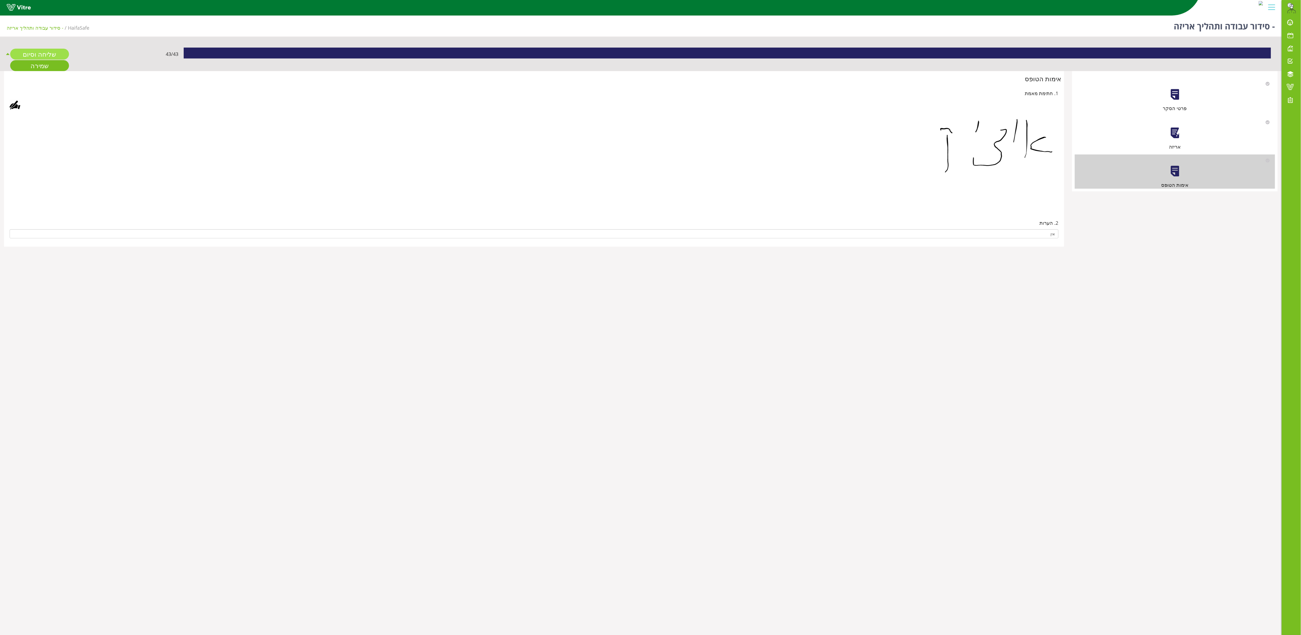
click at [41, 55] on link "שליחה וסיום" at bounding box center [39, 54] width 59 height 11
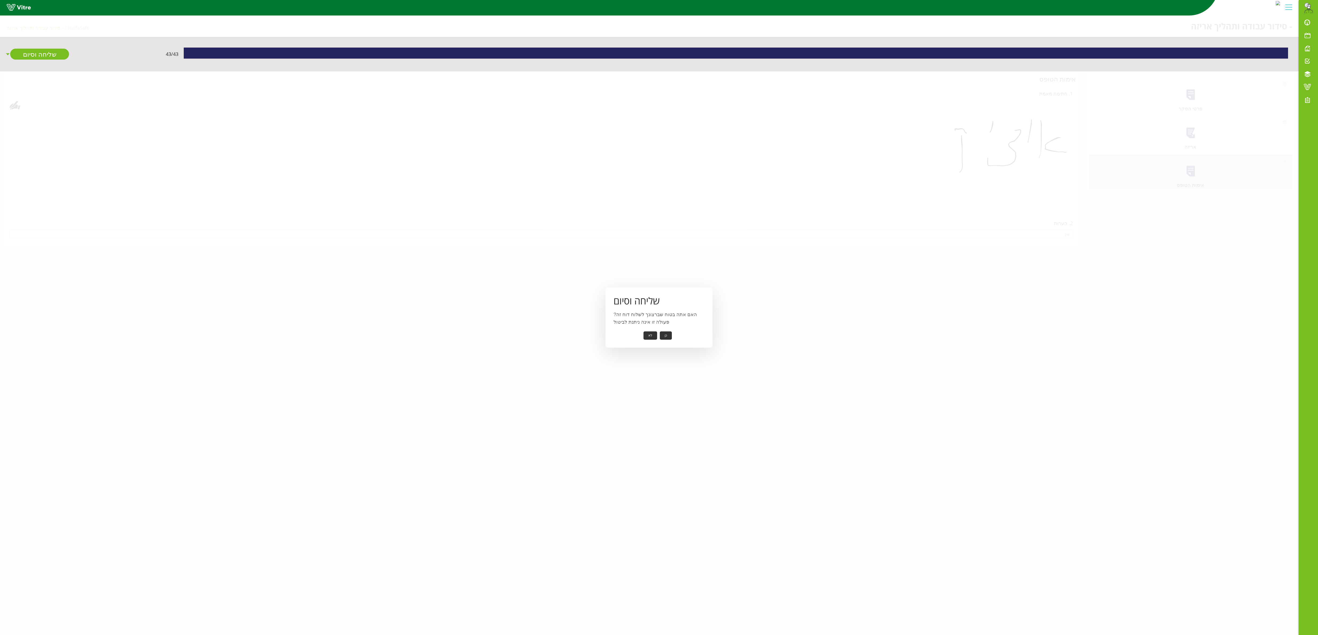
click at [650, 317] on button "כן" at bounding box center [666, 336] width 12 height 8
click at [650, 317] on button "אישור" at bounding box center [658, 332] width 18 height 8
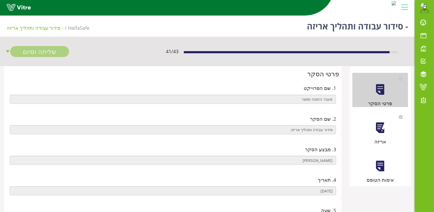
click at [382, 138] on div "אריזה" at bounding box center [380, 141] width 56 height 7
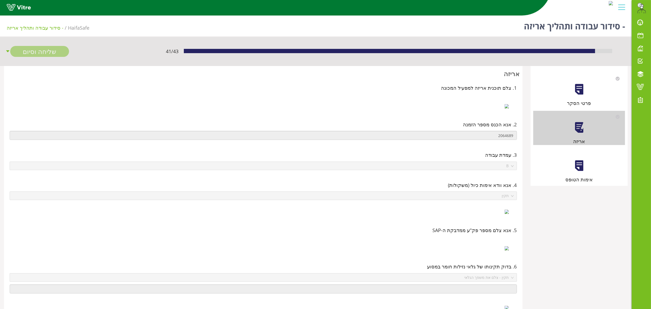
click at [434, 167] on div at bounding box center [579, 166] width 12 height 12
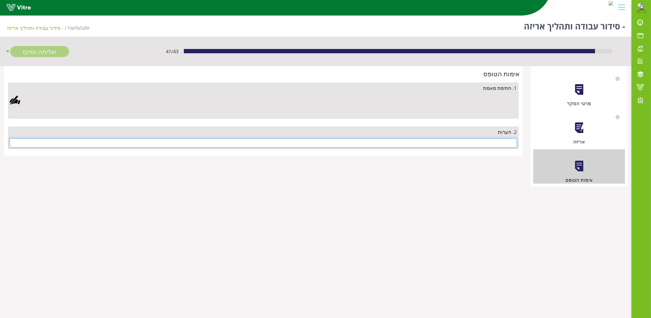
click at [434, 144] on input "text" at bounding box center [263, 142] width 507 height 9
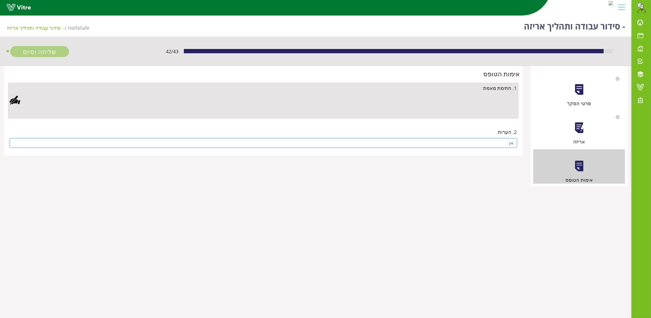
type input "אין"
click at [15, 102] on div at bounding box center [15, 100] width 11 height 11
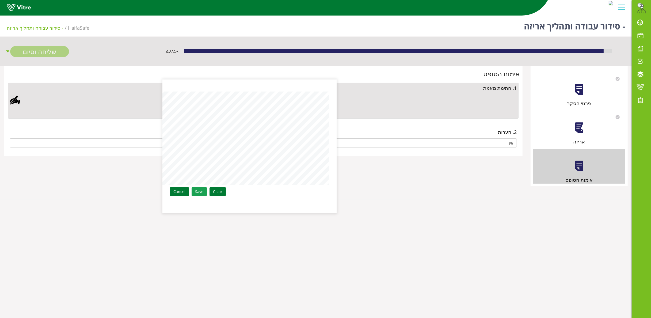
click at [196, 189] on link "Save" at bounding box center [198, 191] width 15 height 9
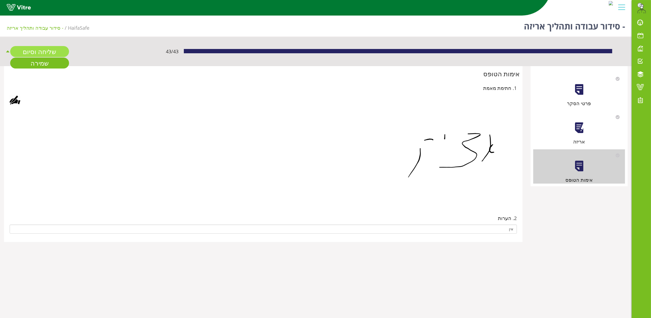
click at [32, 48] on link "שליחה וסיום" at bounding box center [39, 51] width 59 height 11
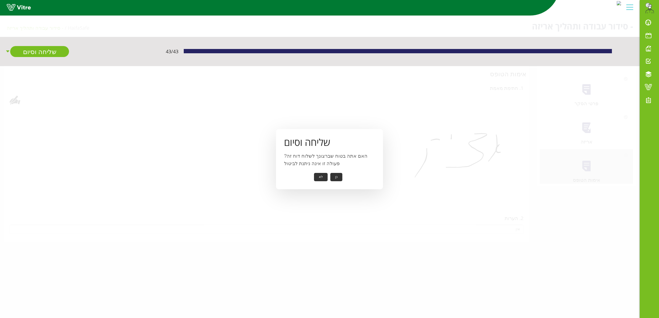
click at [333, 173] on button "כן" at bounding box center [336, 177] width 12 height 8
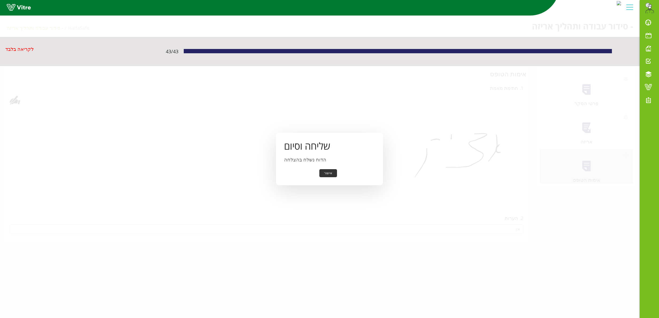
click at [331, 175] on button "אישור" at bounding box center [328, 173] width 18 height 8
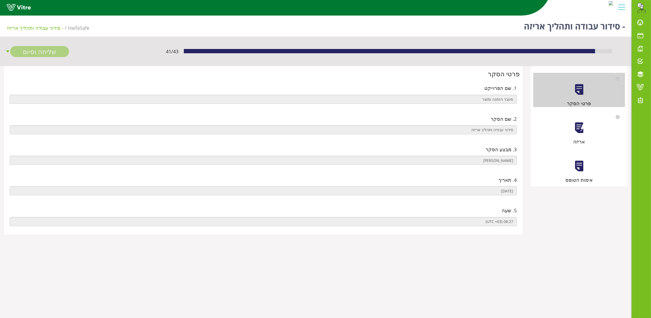
click at [578, 131] on div at bounding box center [579, 128] width 12 height 12
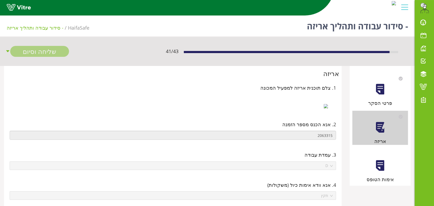
click at [380, 165] on div at bounding box center [380, 166] width 12 height 12
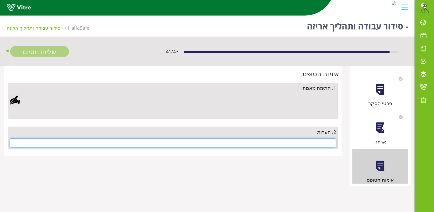
click at [312, 143] on input "text" at bounding box center [173, 142] width 326 height 9
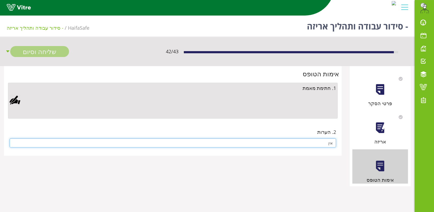
type input "אין"
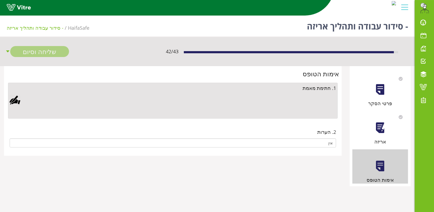
click at [14, 100] on div at bounding box center [15, 100] width 11 height 11
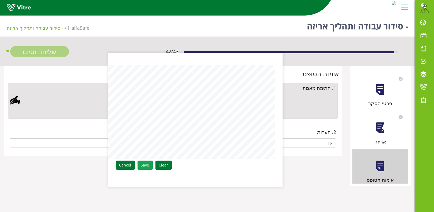
click at [142, 166] on link "Save" at bounding box center [144, 164] width 15 height 9
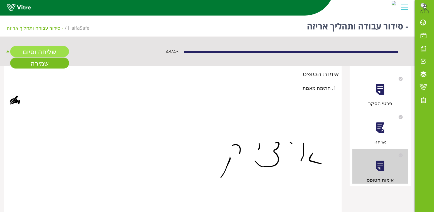
click at [47, 50] on link "שליחה וסיום" at bounding box center [39, 51] width 59 height 11
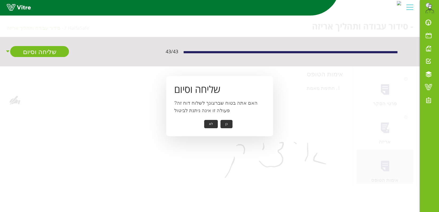
click at [226, 123] on button "כן" at bounding box center [227, 124] width 12 height 8
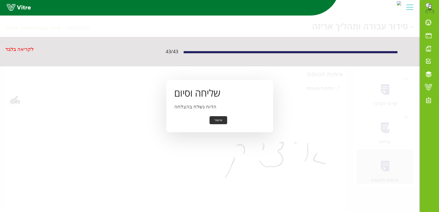
click at [217, 120] on button "אישור" at bounding box center [219, 120] width 18 height 8
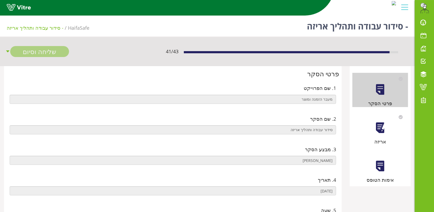
click at [380, 128] on div at bounding box center [380, 128] width 12 height 12
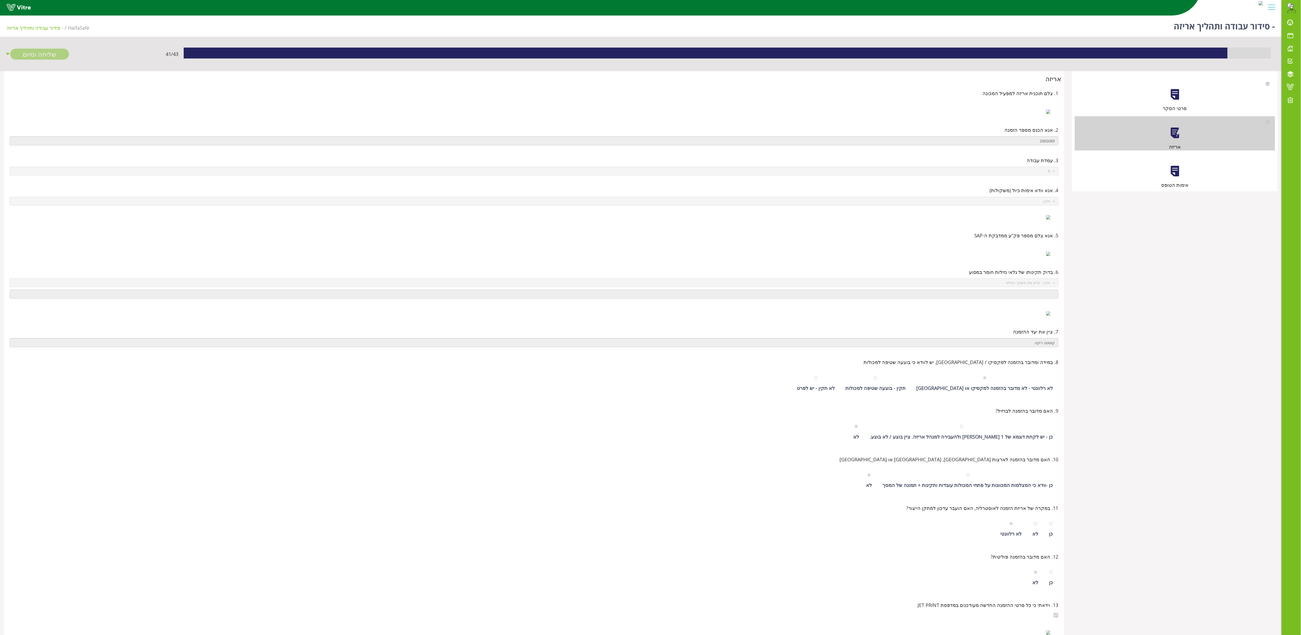
click at [434, 167] on div at bounding box center [1175, 171] width 12 height 12
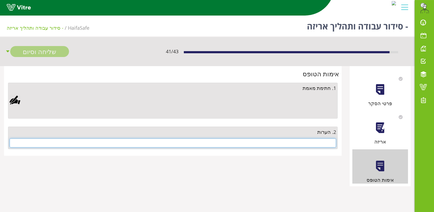
click at [315, 140] on input "text" at bounding box center [173, 142] width 326 height 9
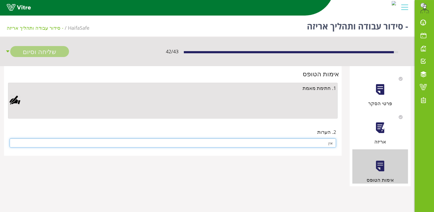
type input "אין"
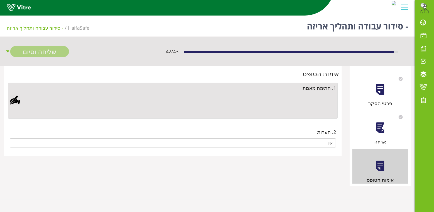
click at [16, 99] on div at bounding box center [15, 100] width 11 height 11
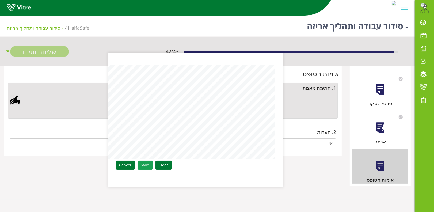
click at [145, 163] on link "Save" at bounding box center [144, 164] width 15 height 9
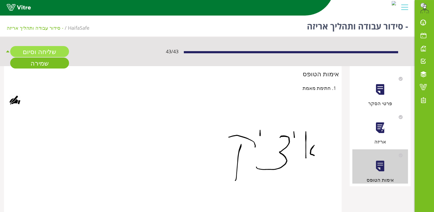
click at [38, 50] on link "שליחה וסיום" at bounding box center [39, 51] width 59 height 11
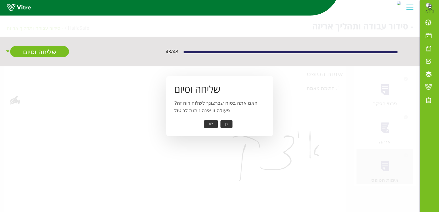
click at [227, 122] on button "כן" at bounding box center [227, 124] width 12 height 8
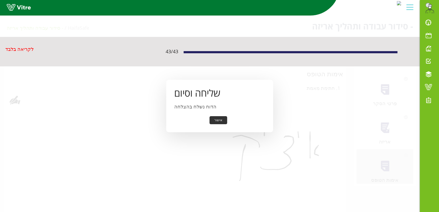
click at [220, 119] on button "אישור" at bounding box center [219, 120] width 18 height 8
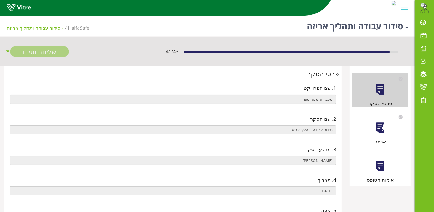
click at [380, 126] on div at bounding box center [380, 128] width 12 height 12
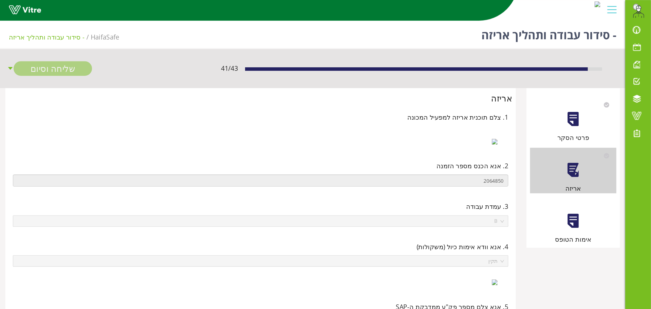
scroll to position [0, -5]
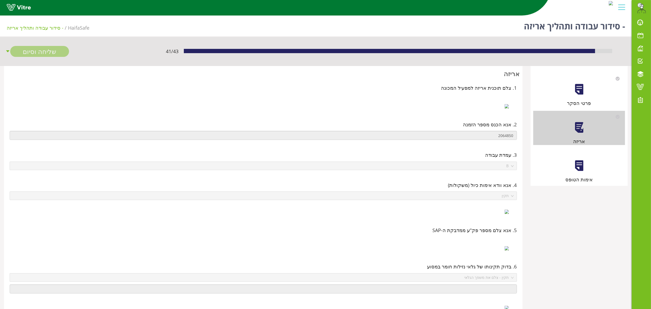
click at [434, 164] on div at bounding box center [579, 166] width 12 height 12
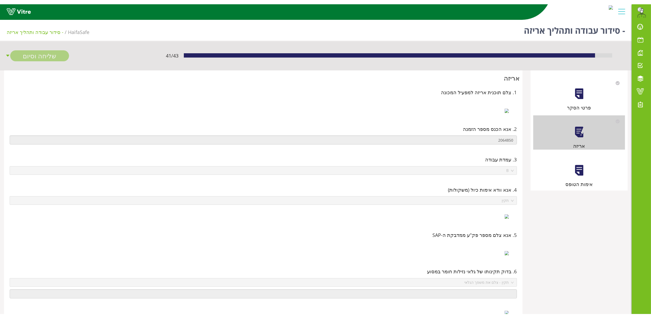
scroll to position [0, 0]
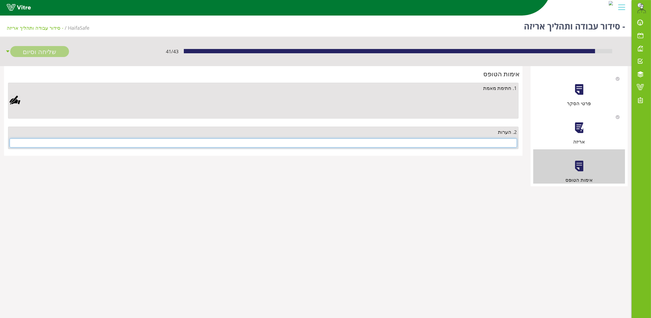
click at [434, 144] on input "text" at bounding box center [263, 142] width 507 height 9
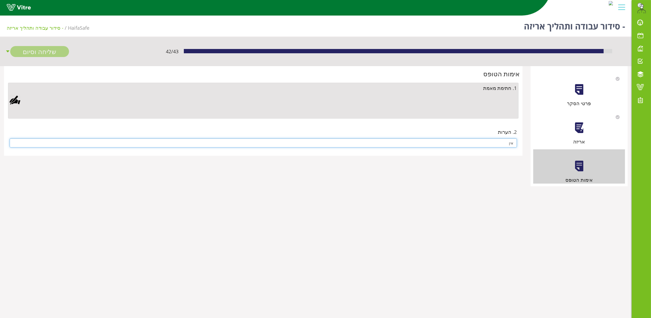
type input "אין"
click at [15, 101] on div at bounding box center [15, 100] width 11 height 11
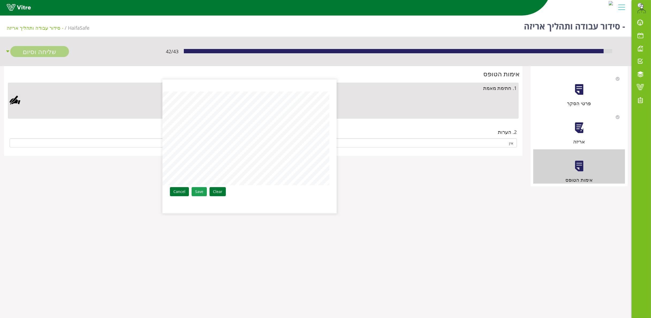
click at [198, 189] on link "Save" at bounding box center [198, 191] width 15 height 9
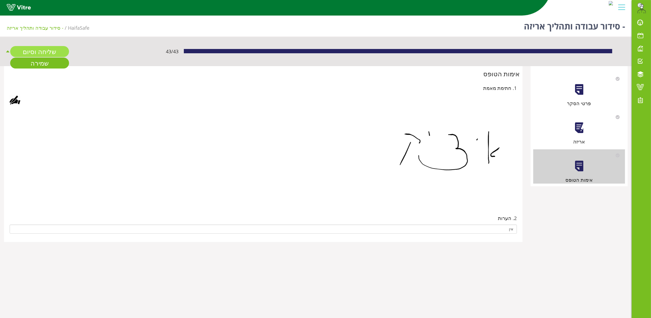
click at [57, 53] on link "שליחה וסיום" at bounding box center [39, 51] width 59 height 11
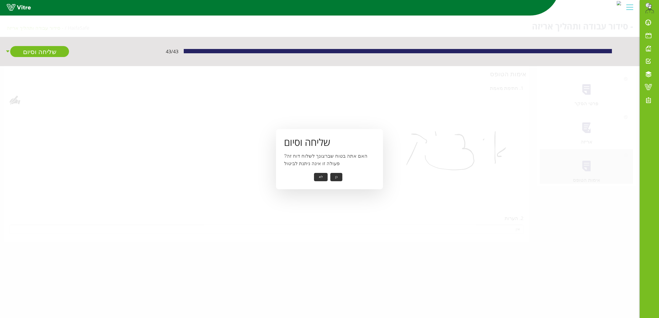
click at [336, 174] on button "כן" at bounding box center [336, 177] width 12 height 8
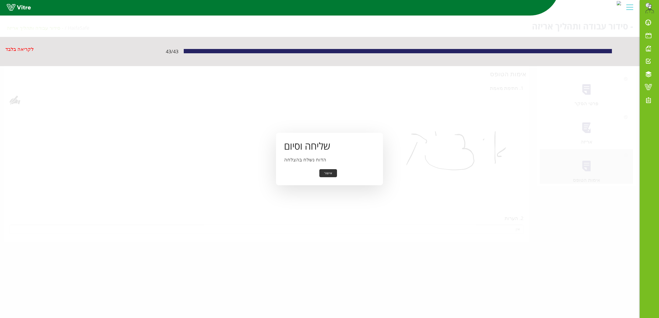
click at [327, 171] on button "אישור" at bounding box center [328, 173] width 18 height 8
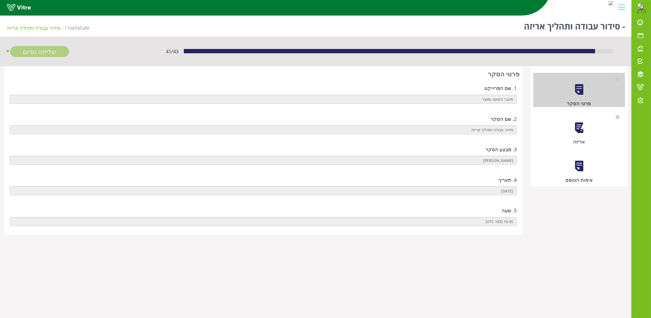
click at [579, 131] on div at bounding box center [579, 128] width 12 height 12
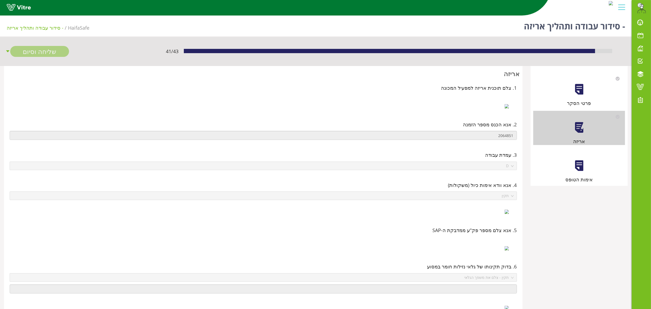
click at [575, 160] on div at bounding box center [579, 166] width 12 height 12
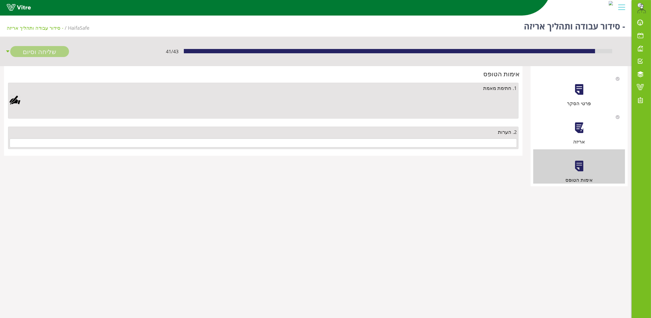
click at [441, 132] on div "2. הערות" at bounding box center [263, 131] width 507 height 7
click at [441, 140] on input "text" at bounding box center [263, 142] width 507 height 9
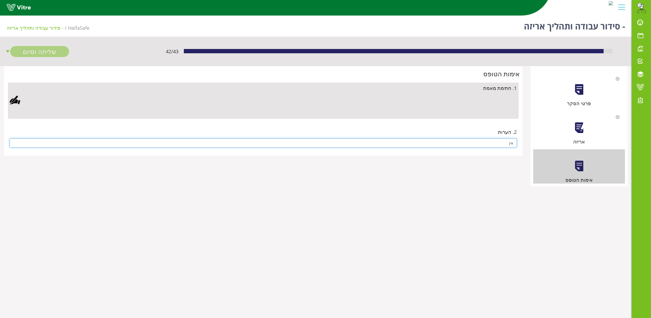
type input "אין"
click at [16, 99] on div at bounding box center [15, 100] width 11 height 11
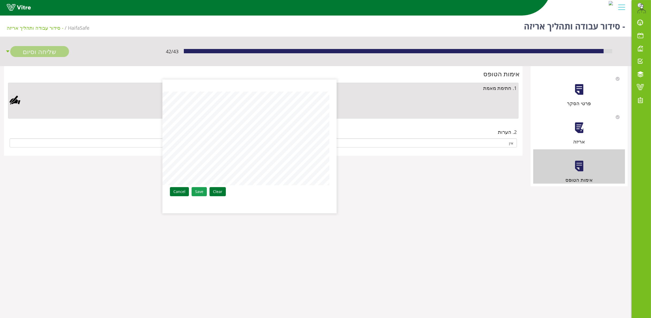
click at [200, 191] on link "Save" at bounding box center [198, 191] width 15 height 9
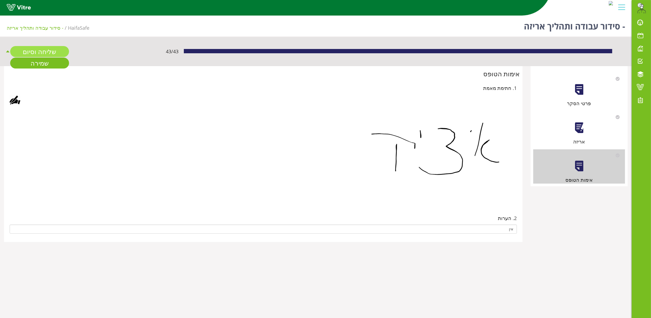
click at [43, 51] on link "שליחה וסיום" at bounding box center [39, 51] width 59 height 11
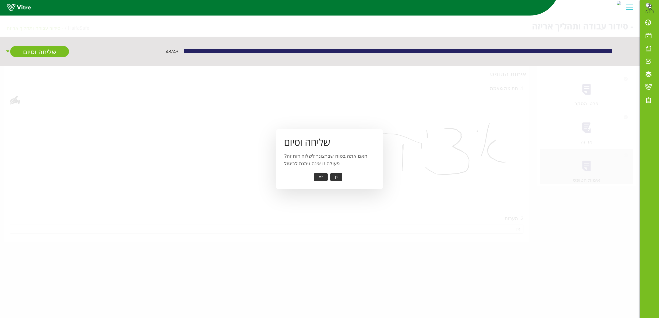
click at [335, 176] on button "כן" at bounding box center [336, 177] width 12 height 8
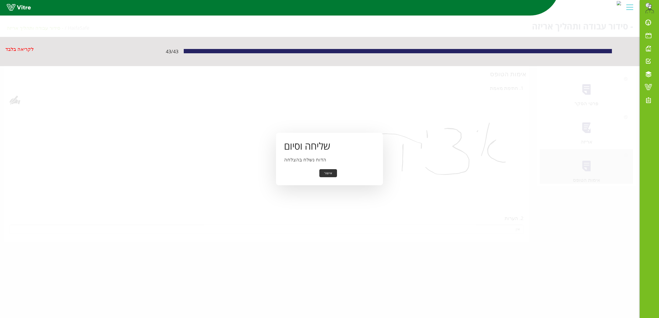
click at [331, 173] on button "אישור" at bounding box center [328, 173] width 18 height 8
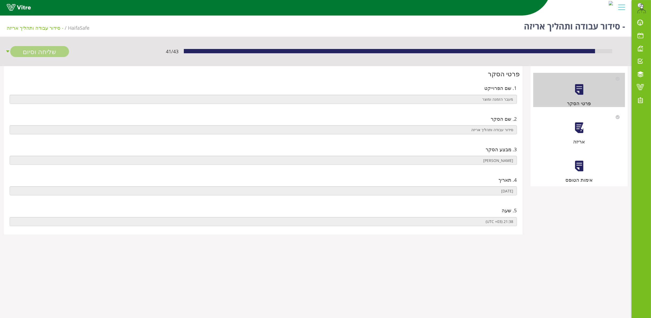
click at [584, 129] on div at bounding box center [579, 128] width 12 height 12
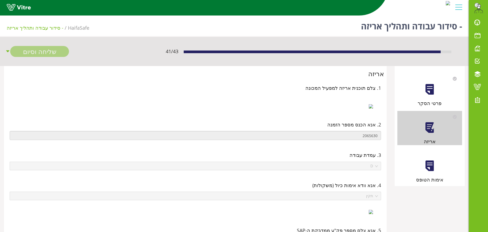
click at [429, 163] on div at bounding box center [430, 166] width 12 height 12
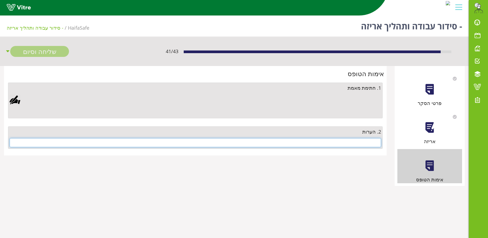
click at [329, 141] on input "text" at bounding box center [195, 142] width 371 height 9
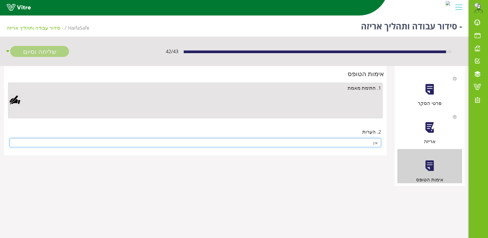
type input "אין"
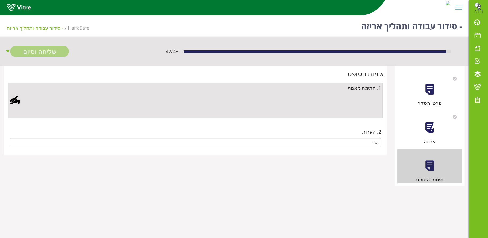
click at [11, 101] on div at bounding box center [15, 100] width 11 height 11
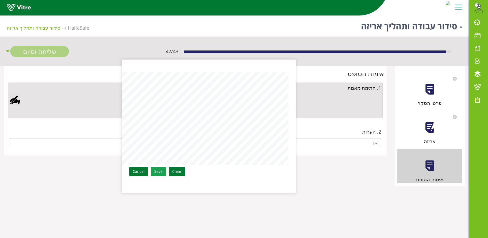
click at [156, 175] on link "Save" at bounding box center [158, 171] width 15 height 9
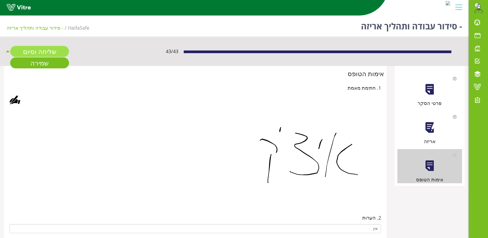
click at [43, 51] on link "שליחה וסיום" at bounding box center [39, 51] width 59 height 11
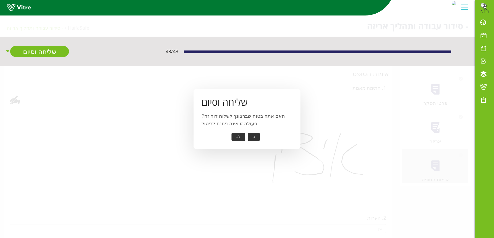
click at [255, 136] on button "כן" at bounding box center [254, 137] width 12 height 8
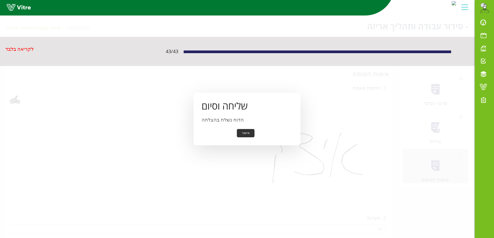
click at [247, 133] on button "אישור" at bounding box center [246, 133] width 18 height 8
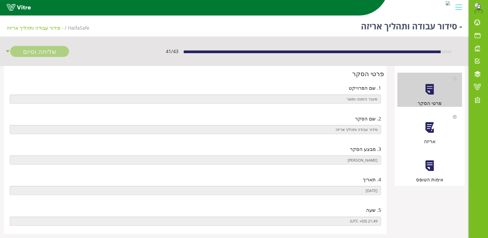
click at [424, 122] on div at bounding box center [430, 128] width 12 height 12
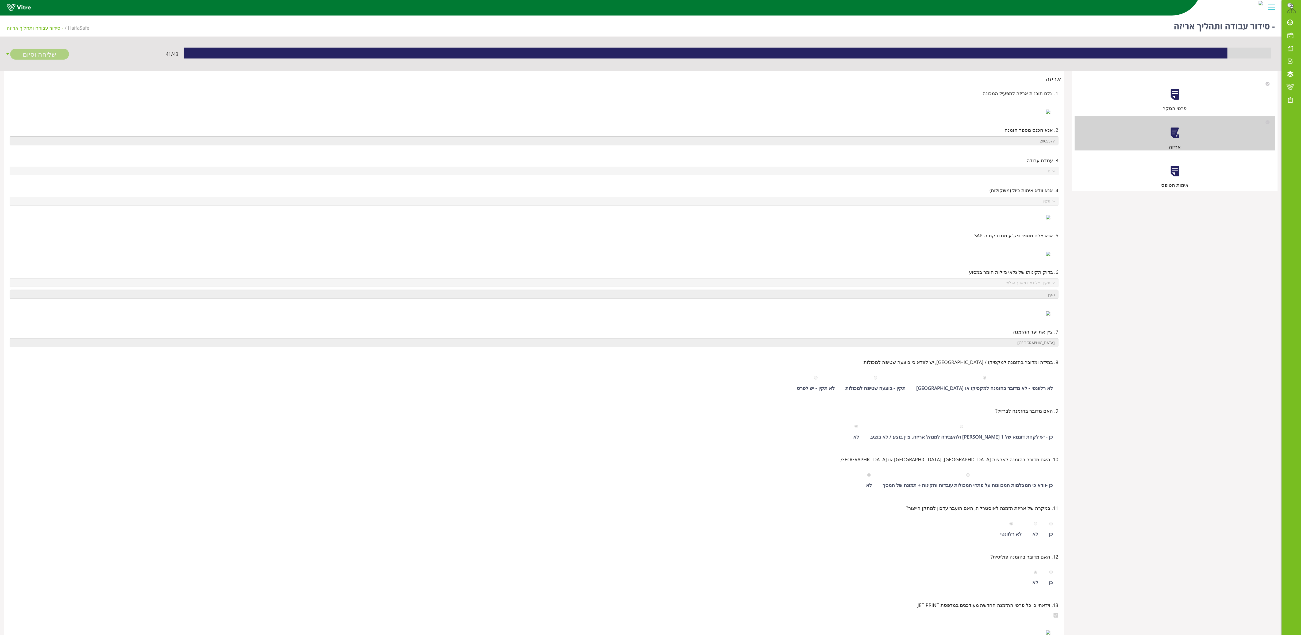
click at [488, 175] on div at bounding box center [1175, 171] width 12 height 12
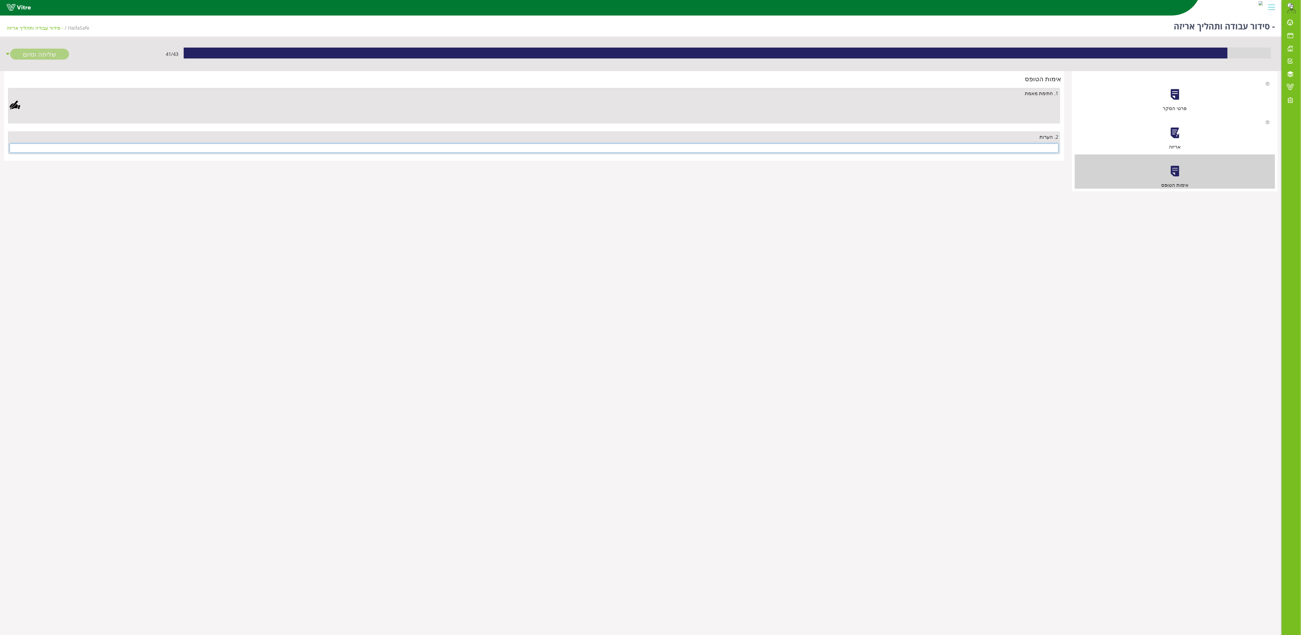
click at [488, 149] on input "text" at bounding box center [534, 148] width 1049 height 9
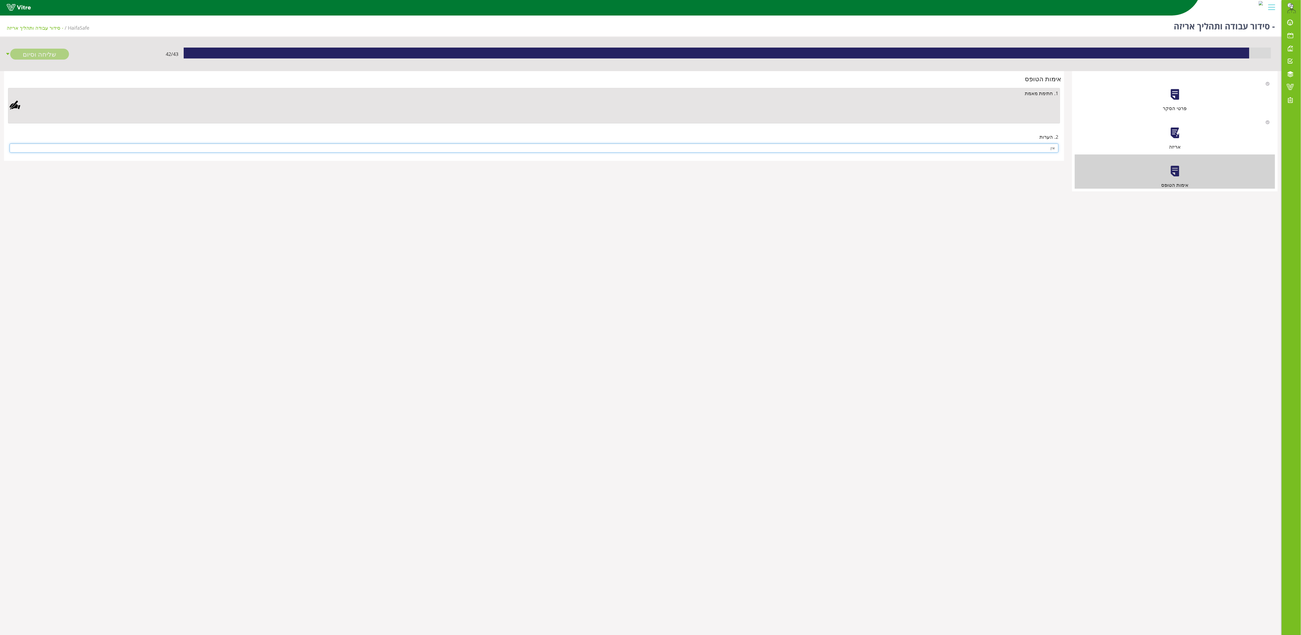
type input "אין"
click at [16, 103] on div at bounding box center [15, 105] width 11 height 11
click at [441, 232] on div "Clear Save Cancel" at bounding box center [412, 226] width 174 height 134
click at [370, 238] on link "Save" at bounding box center [361, 270] width 15 height 9
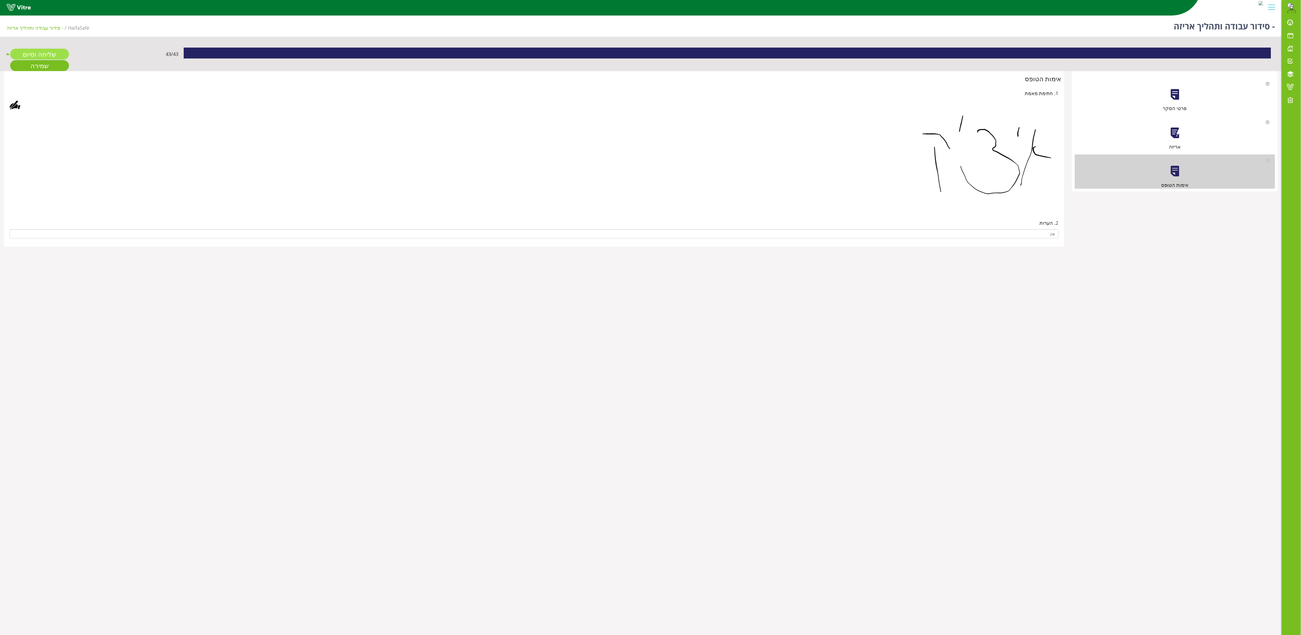
click at [50, 53] on link "שליחה וסיום" at bounding box center [39, 54] width 59 height 11
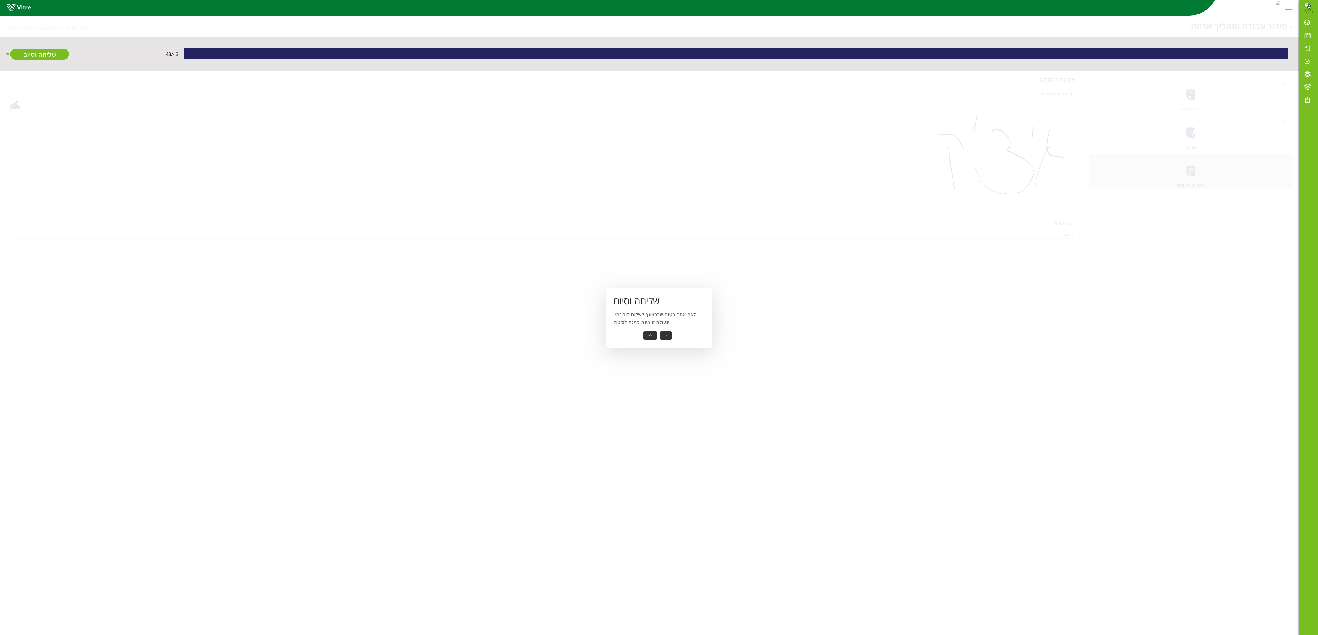
click at [488, 238] on button "כן" at bounding box center [666, 336] width 12 height 8
click at [488, 238] on button "אישור" at bounding box center [658, 332] width 18 height 8
